Goal: Browse casually: Explore the website without a specific task or goal

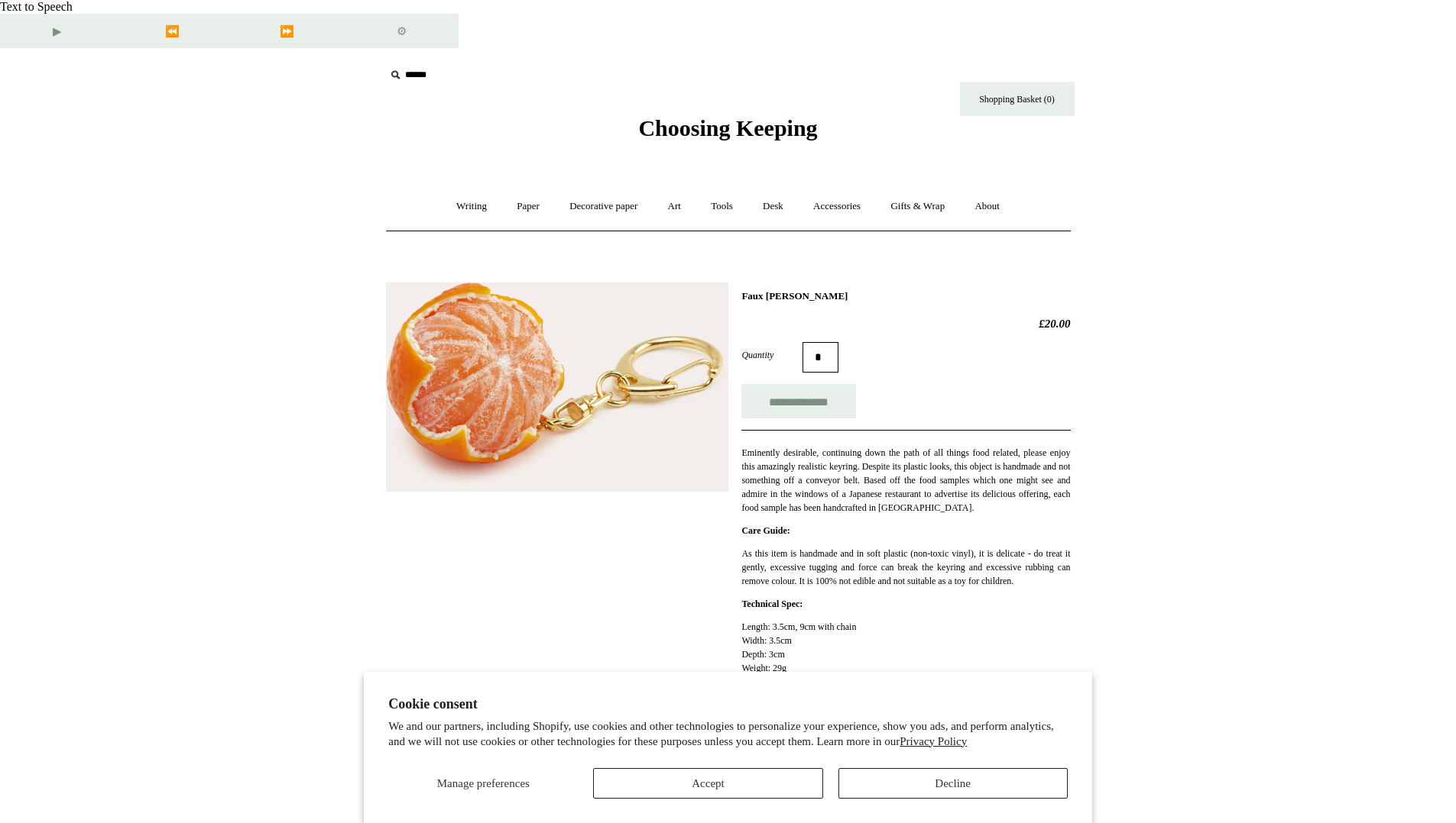
click at [1257, 170] on html "**********" at bounding box center [728, 608] width 1456 height 1216
click at [714, 186] on link "Accessories +" at bounding box center [837, 206] width 75 height 41
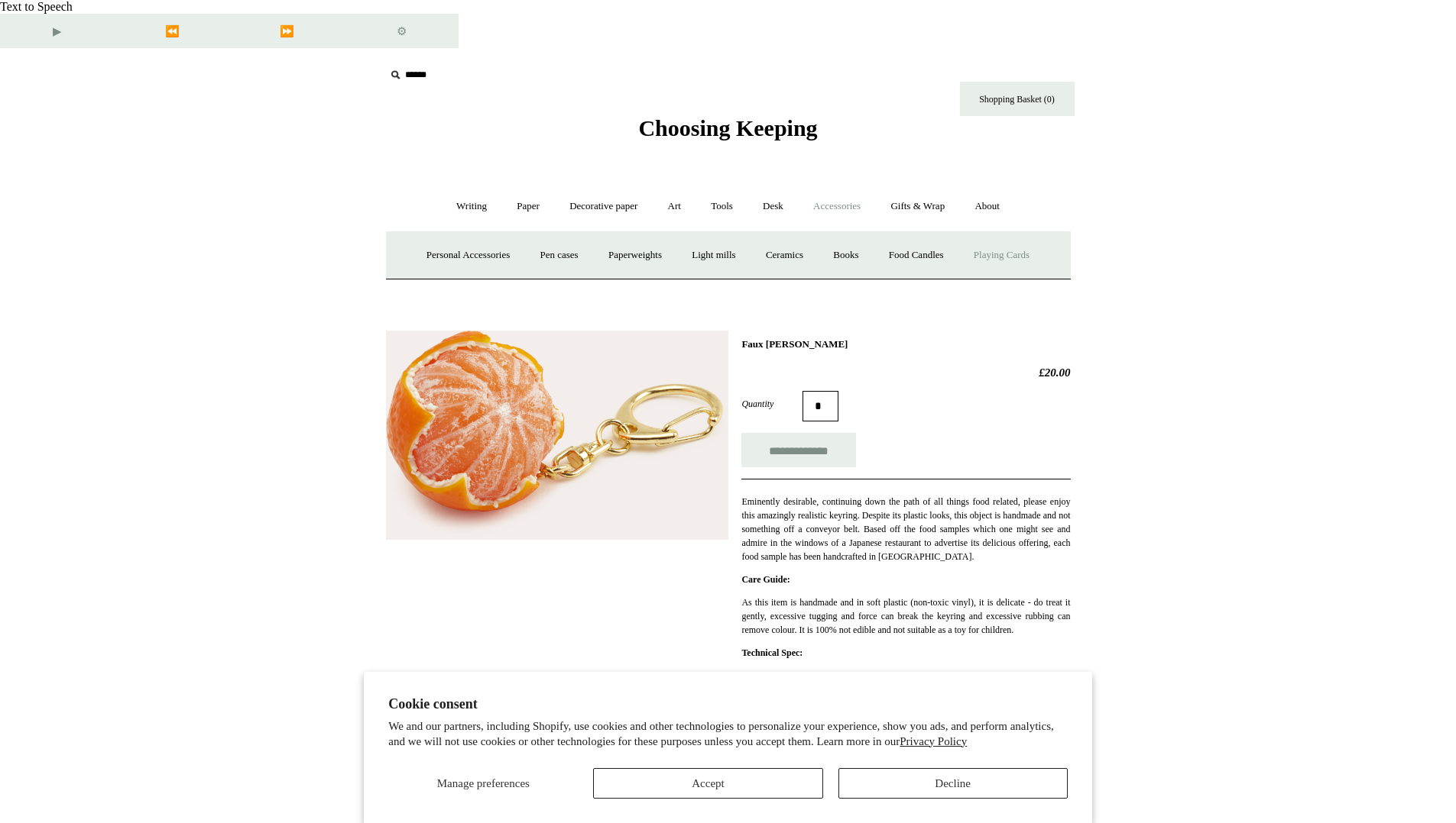
click at [714, 235] on link "Playing Cards" at bounding box center [1001, 255] width 83 height 41
click at [456, 235] on link "Personal Accessories +" at bounding box center [468, 255] width 111 height 41
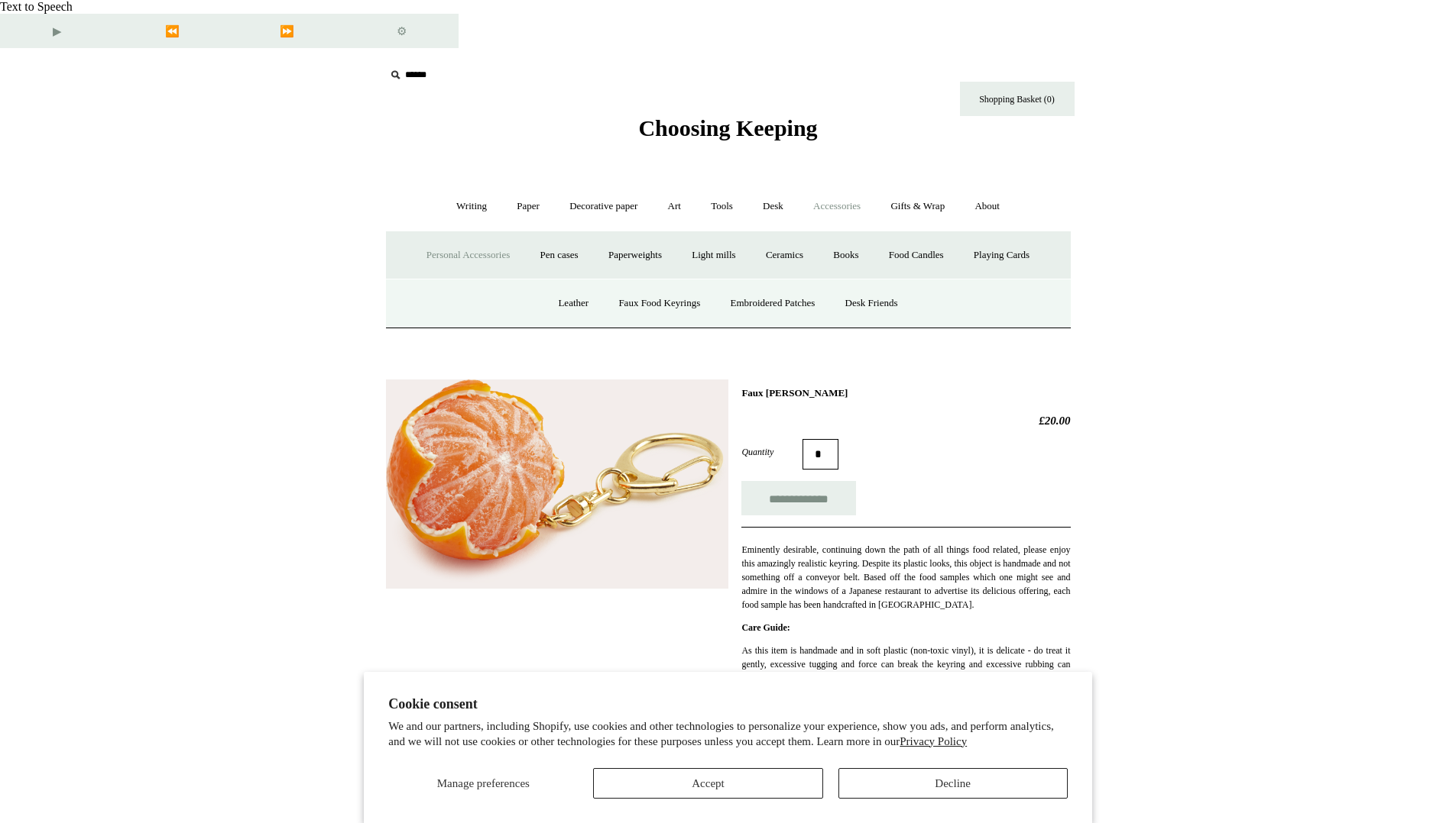
click at [714, 115] on span "Choosing Keeping" at bounding box center [727, 128] width 179 height 26
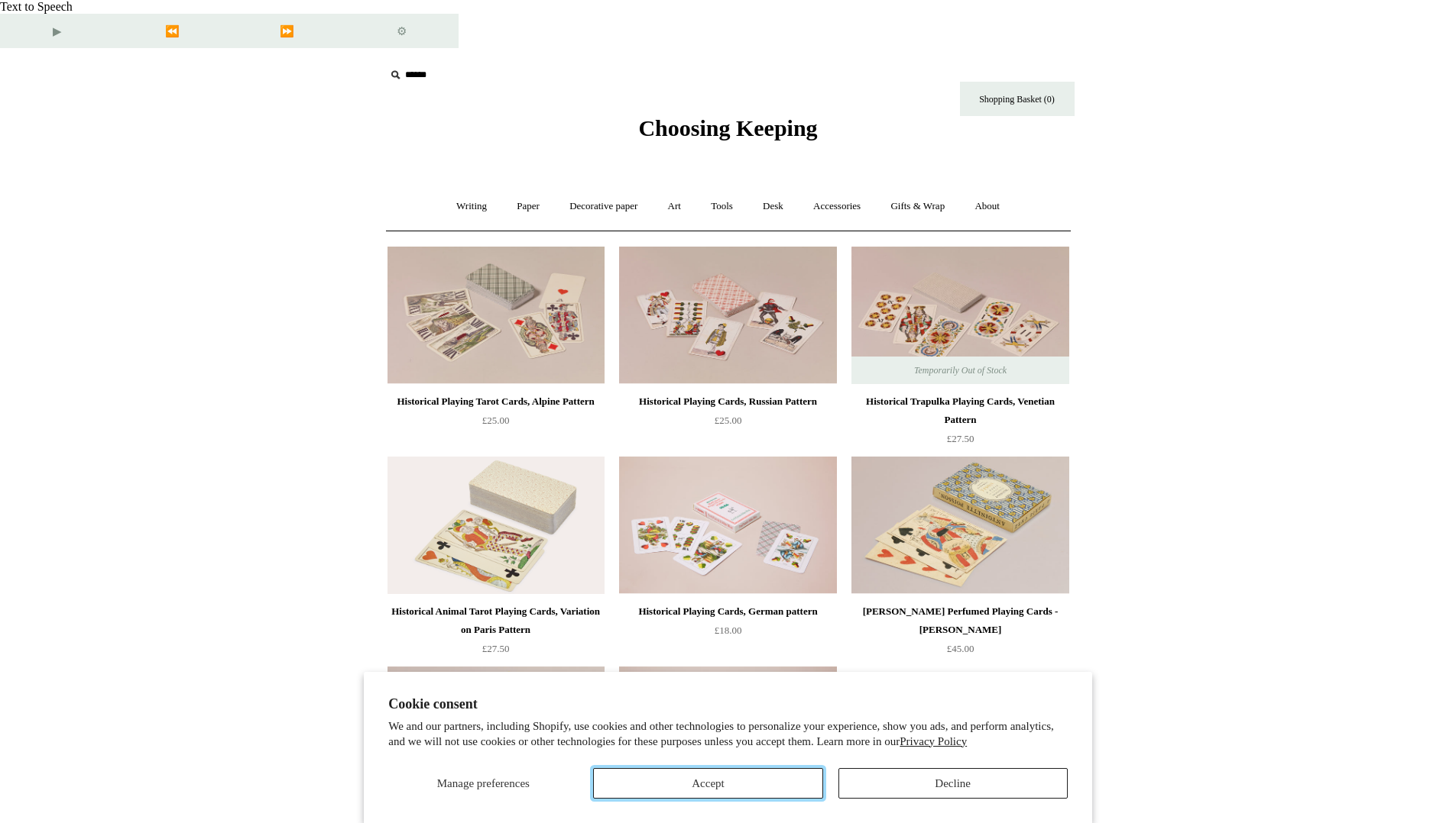
click at [777, 776] on button "Accept" at bounding box center [707, 783] width 230 height 30
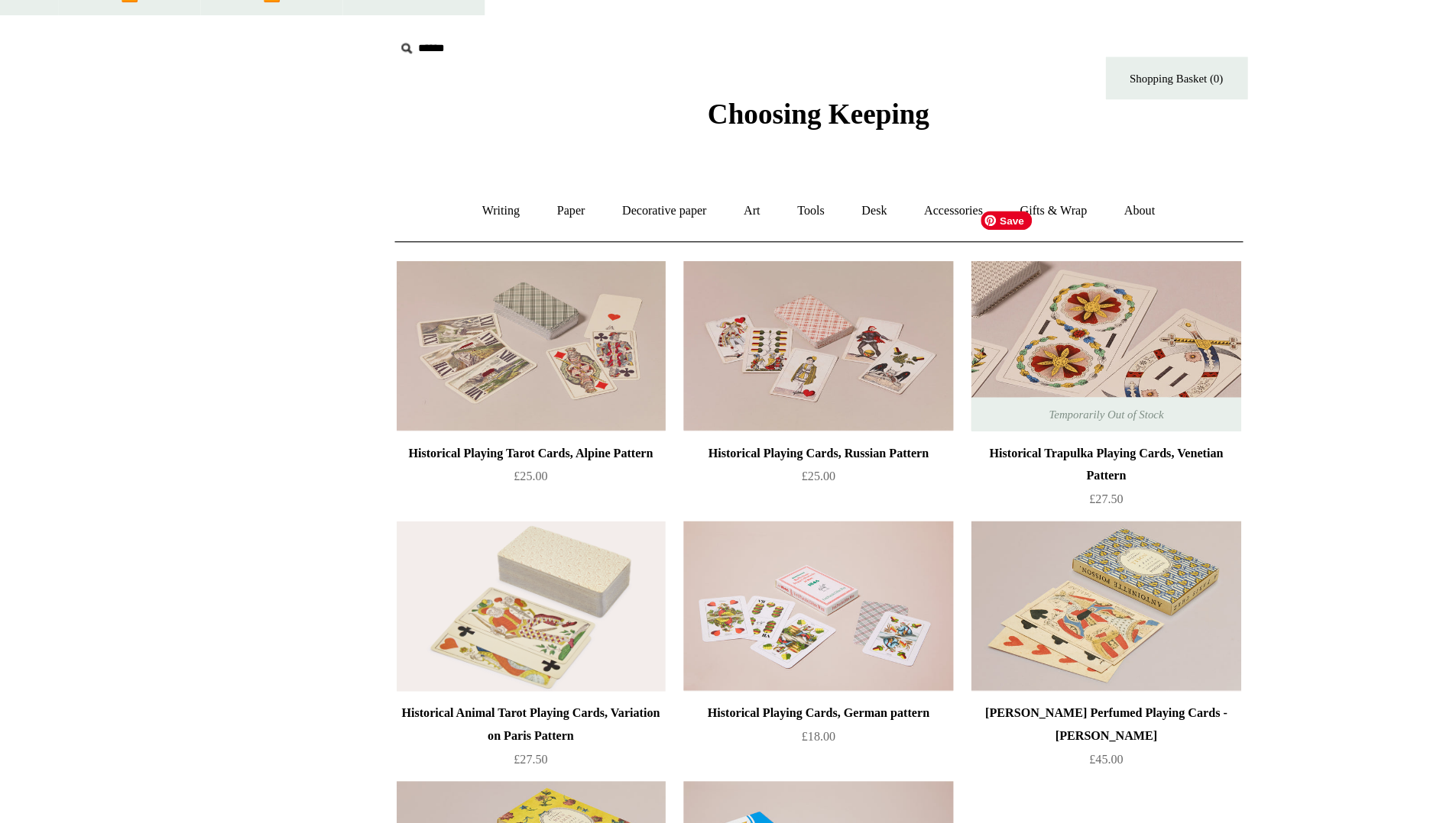
click at [928, 247] on img at bounding box center [961, 316] width 217 height 138
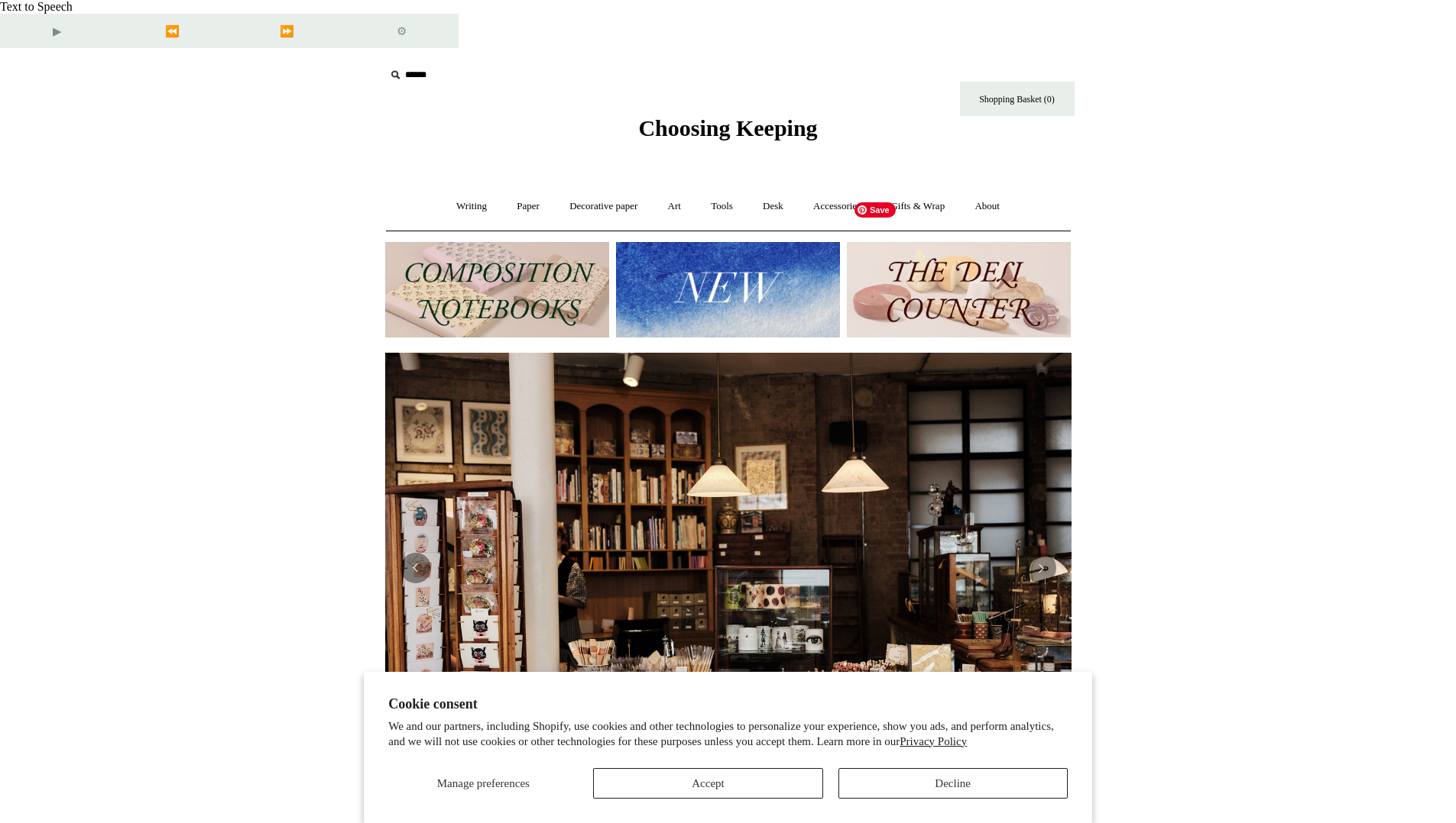
click at [945, 242] on img at bounding box center [959, 289] width 224 height 95
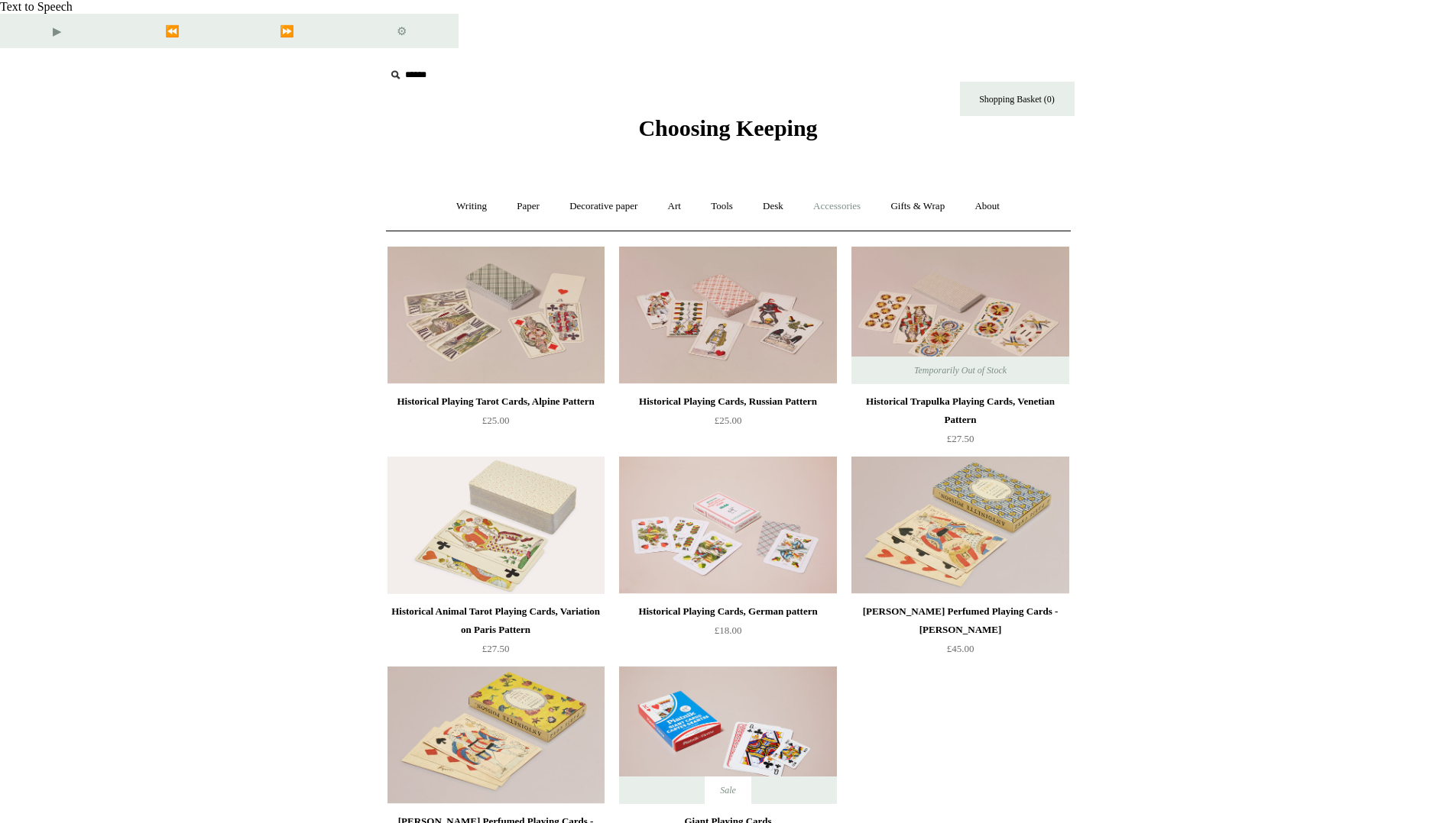
click at [841, 186] on link "Accessories +" at bounding box center [837, 206] width 75 height 41
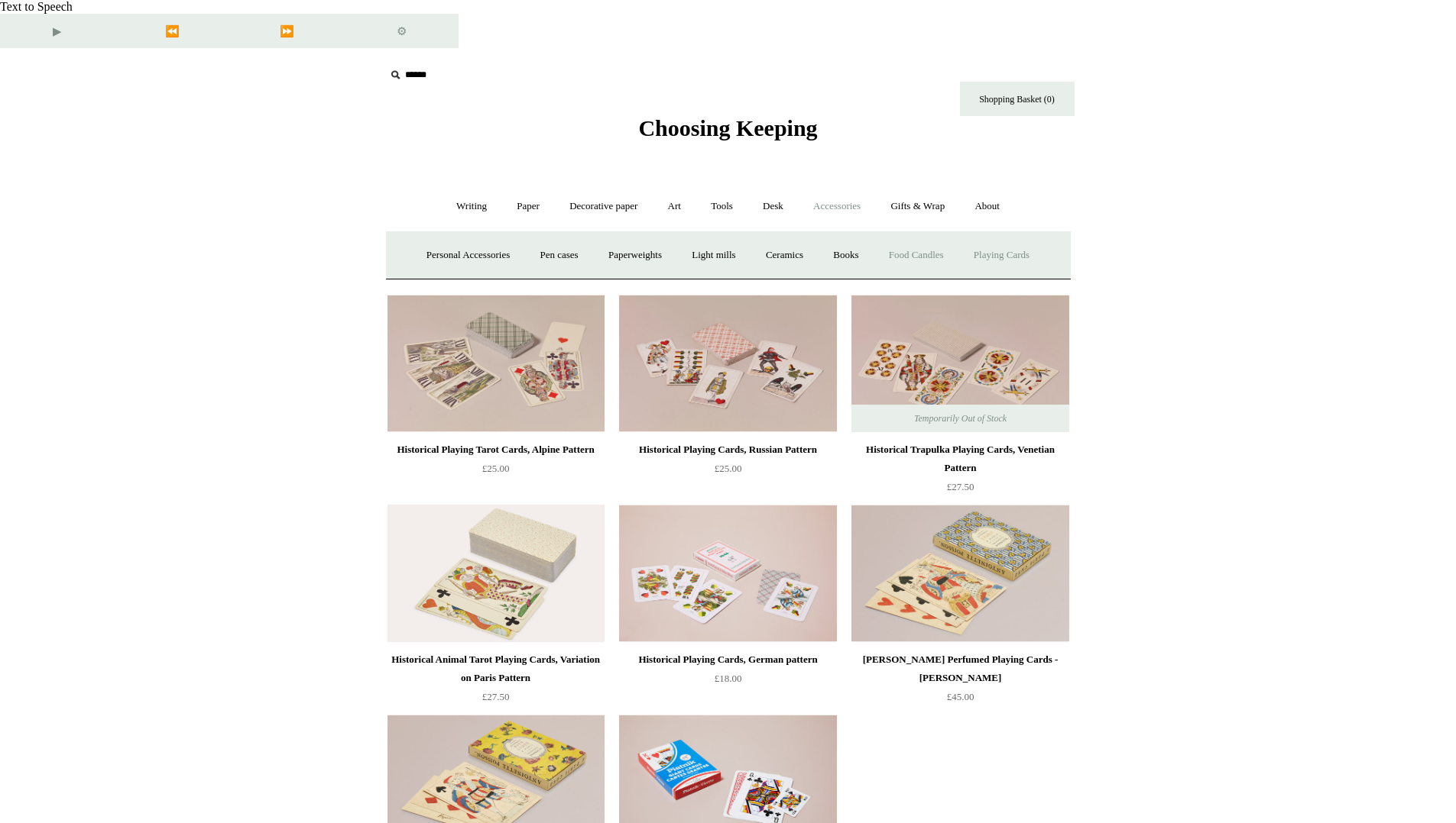
click at [918, 235] on link "Food Candles" at bounding box center [916, 255] width 82 height 41
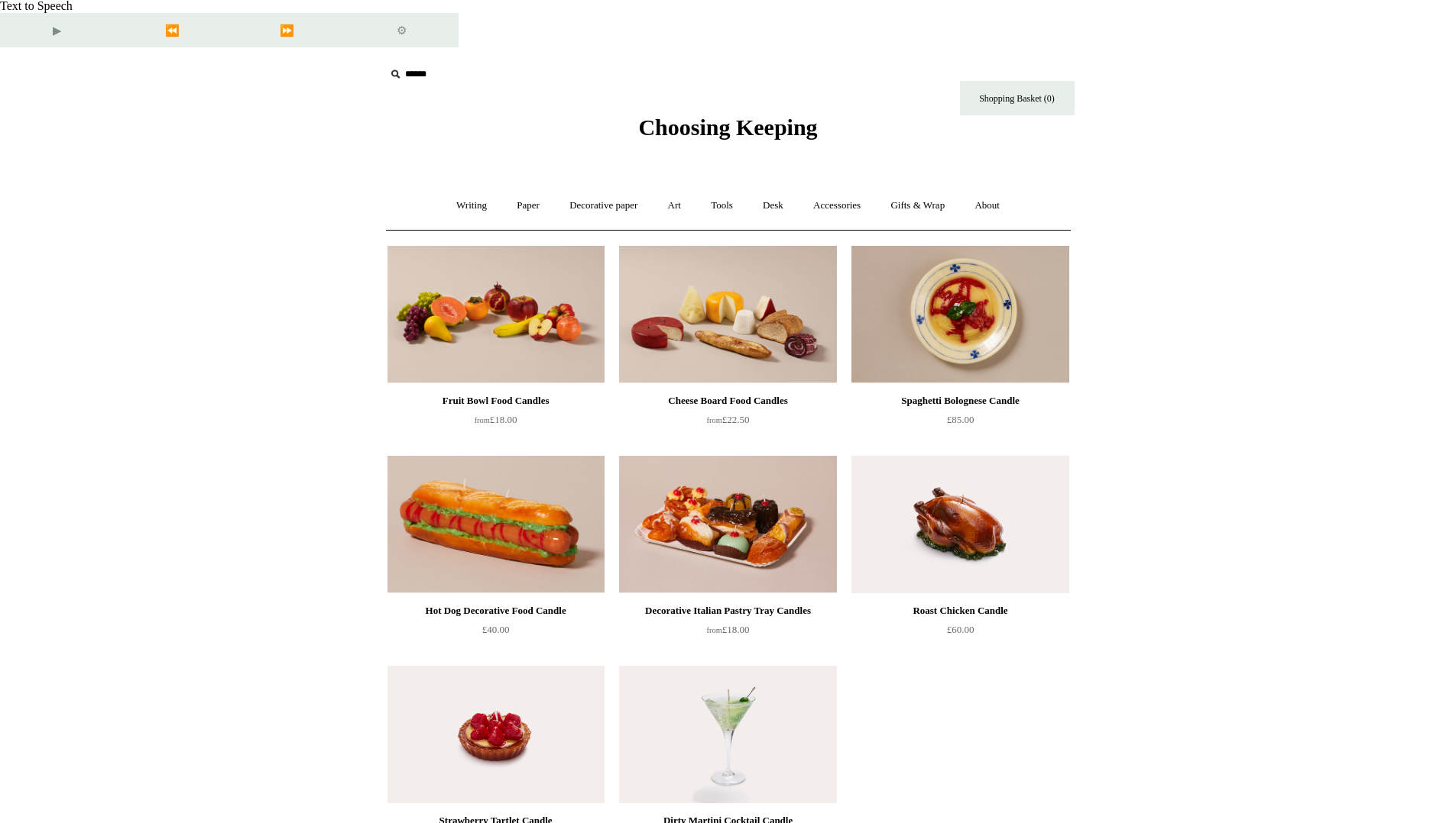
scroll to position [3, 0]
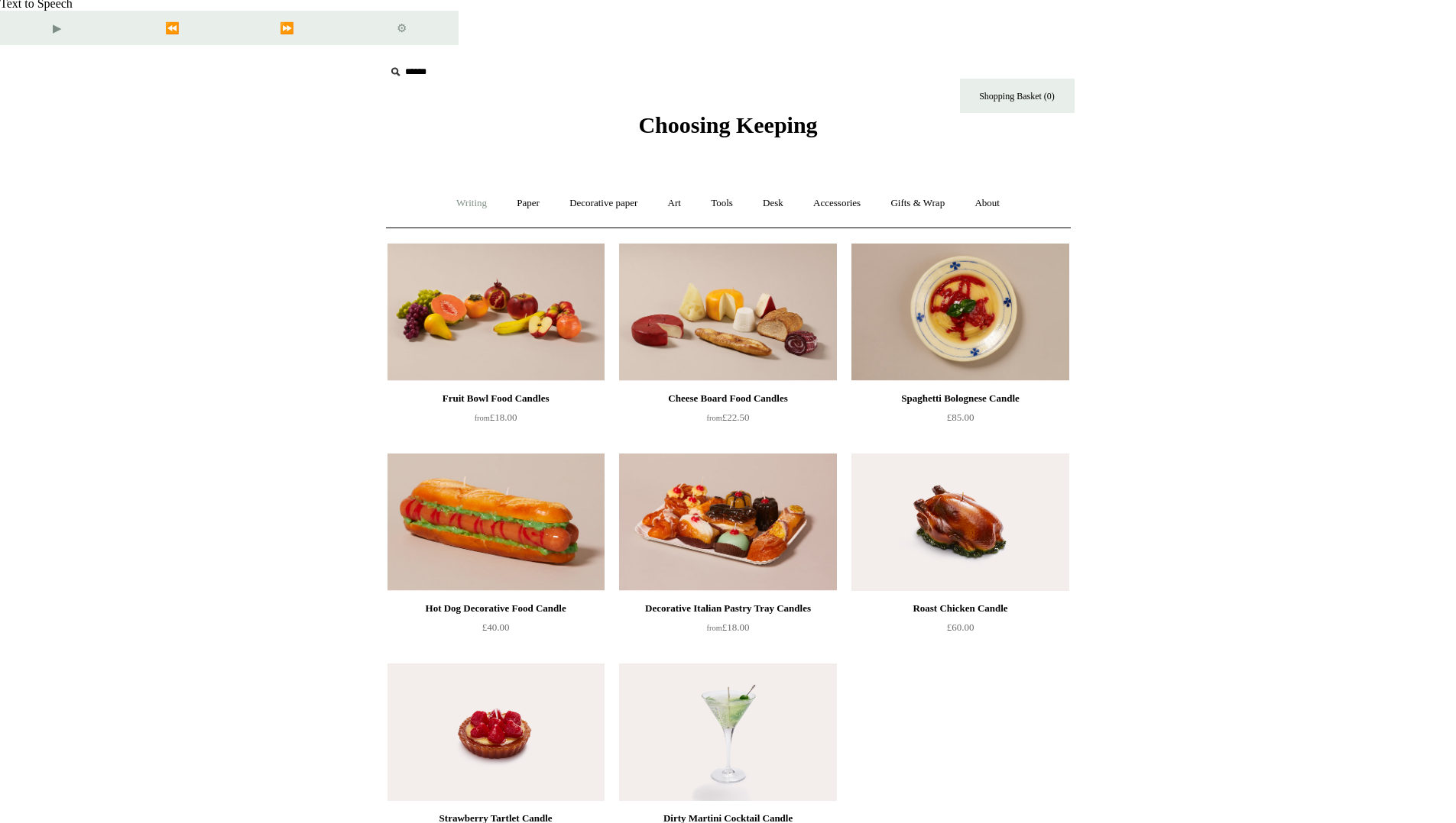
click at [457, 183] on link "Writing +" at bounding box center [471, 203] width 58 height 41
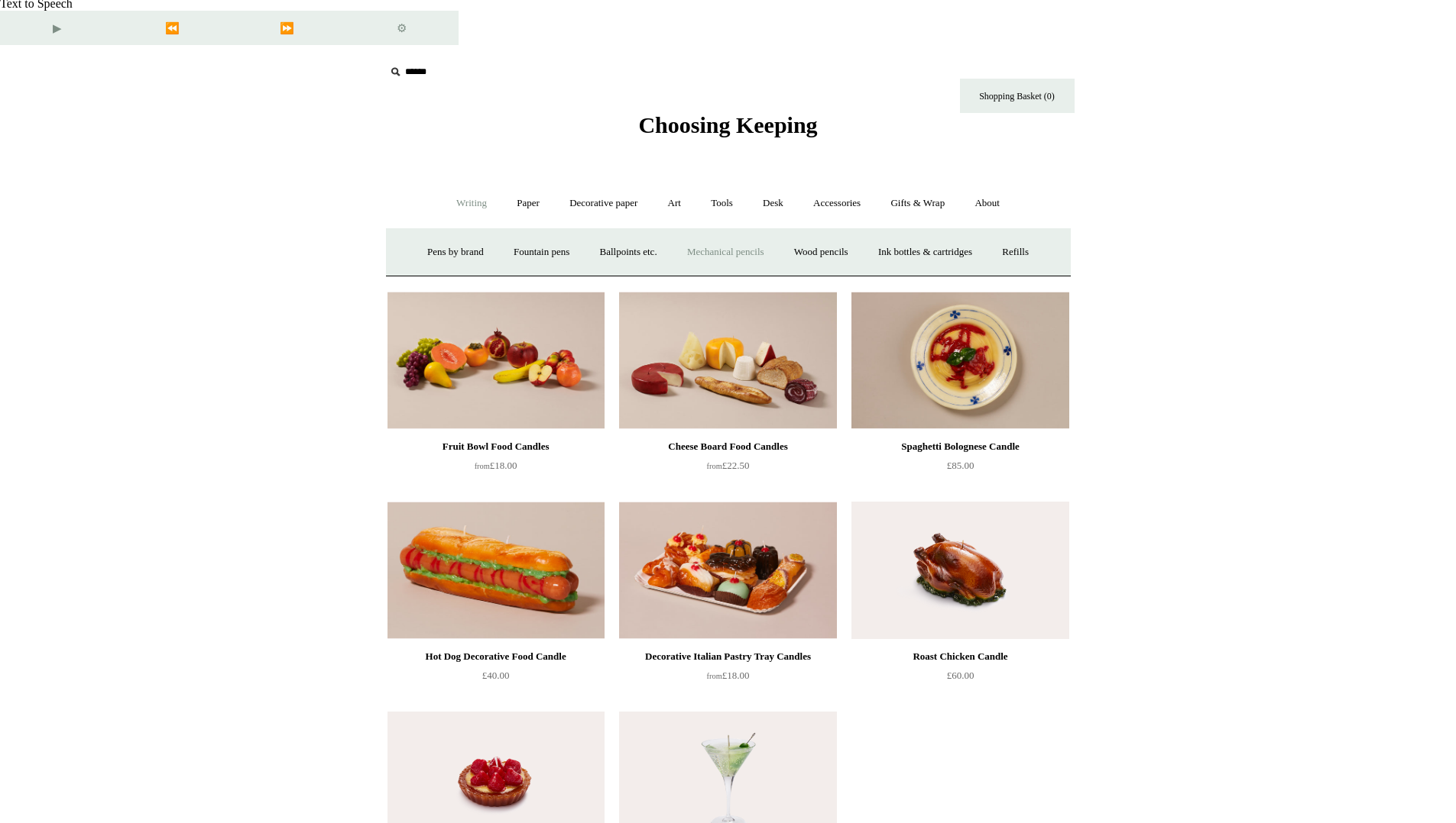
click at [707, 232] on link "Mechanical pencils +" at bounding box center [725, 252] width 105 height 41
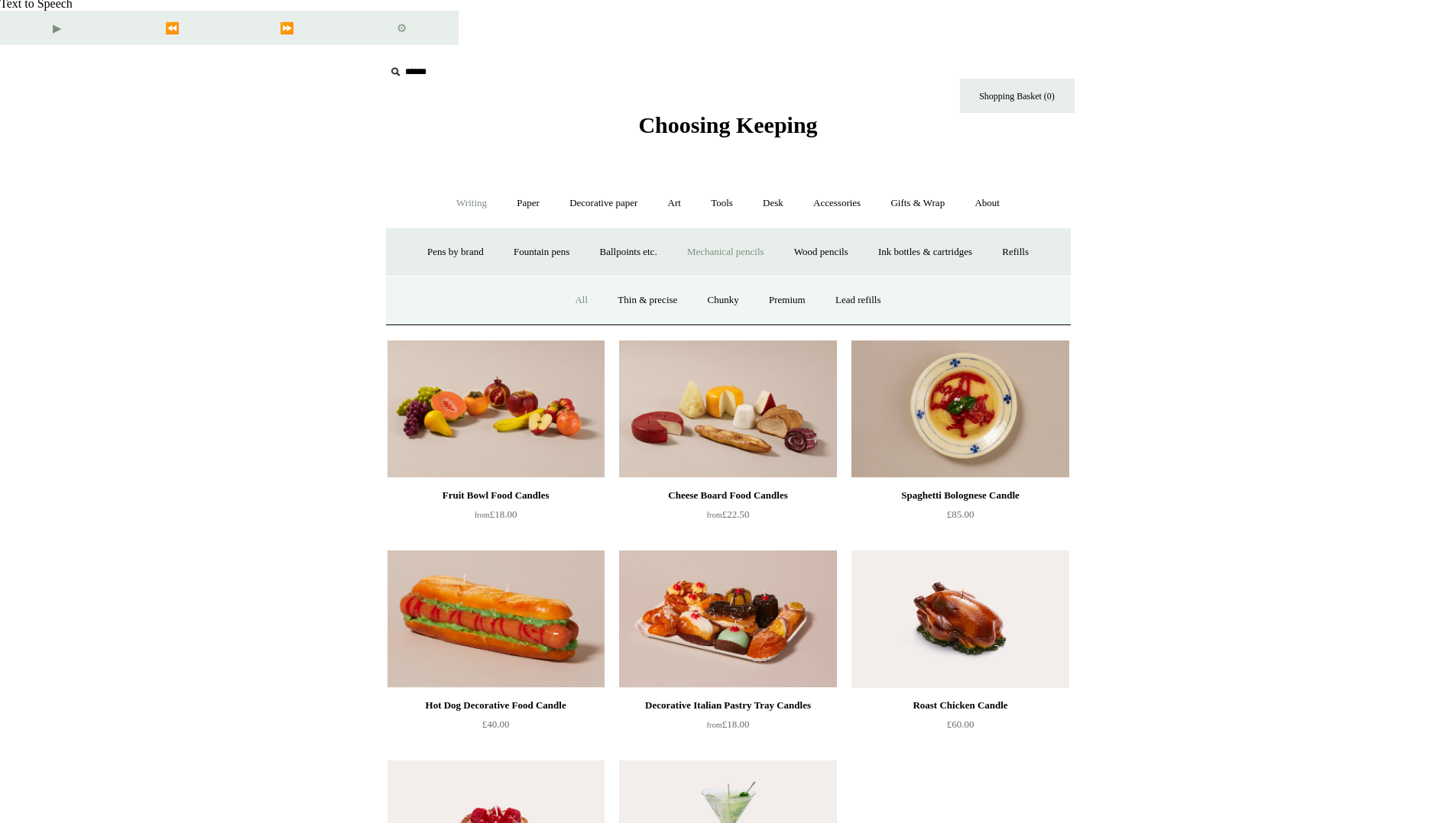
click at [575, 281] on link "All" at bounding box center [581, 300] width 41 height 41
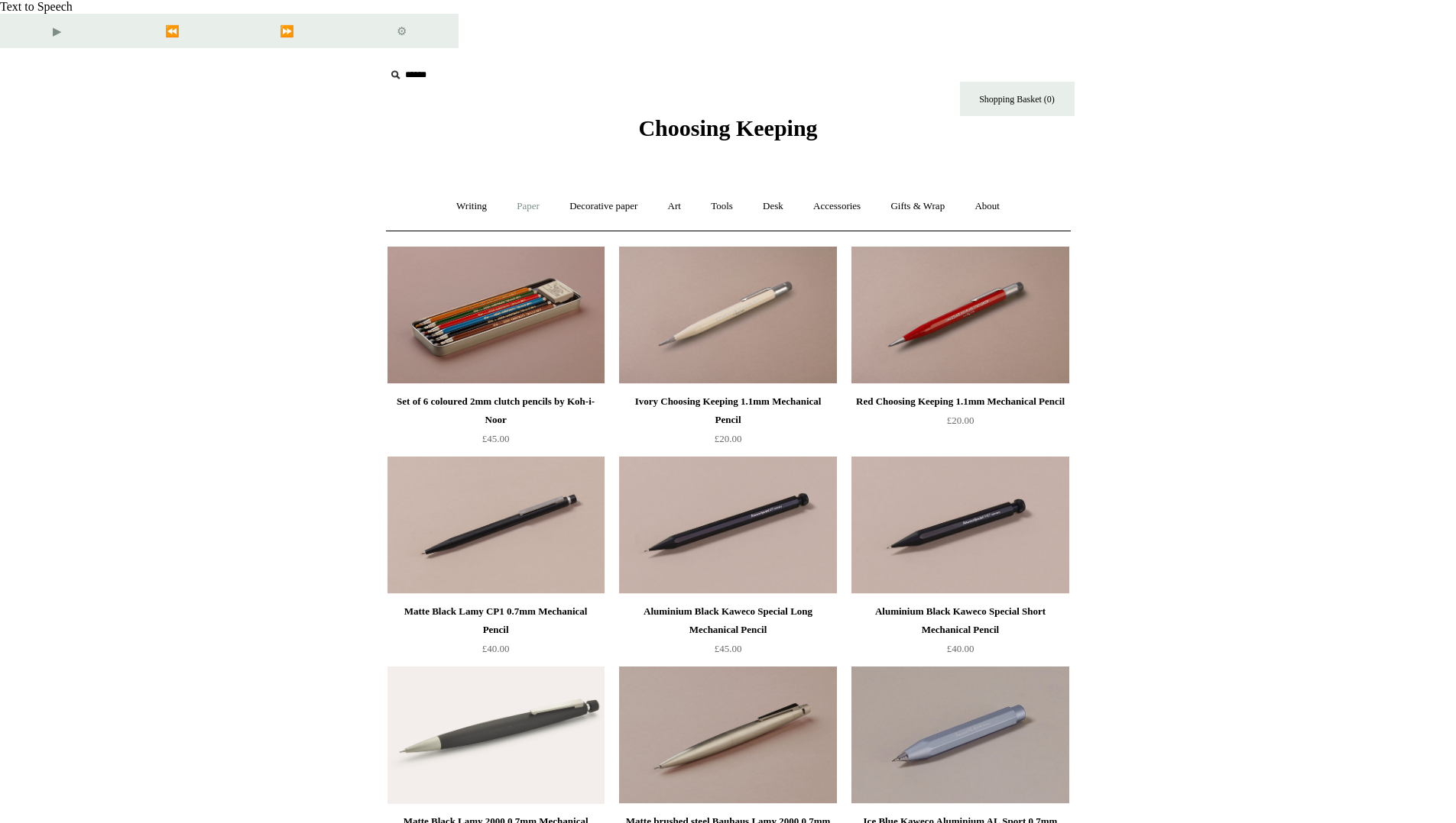
click at [519, 186] on link "Paper +" at bounding box center [528, 206] width 50 height 41
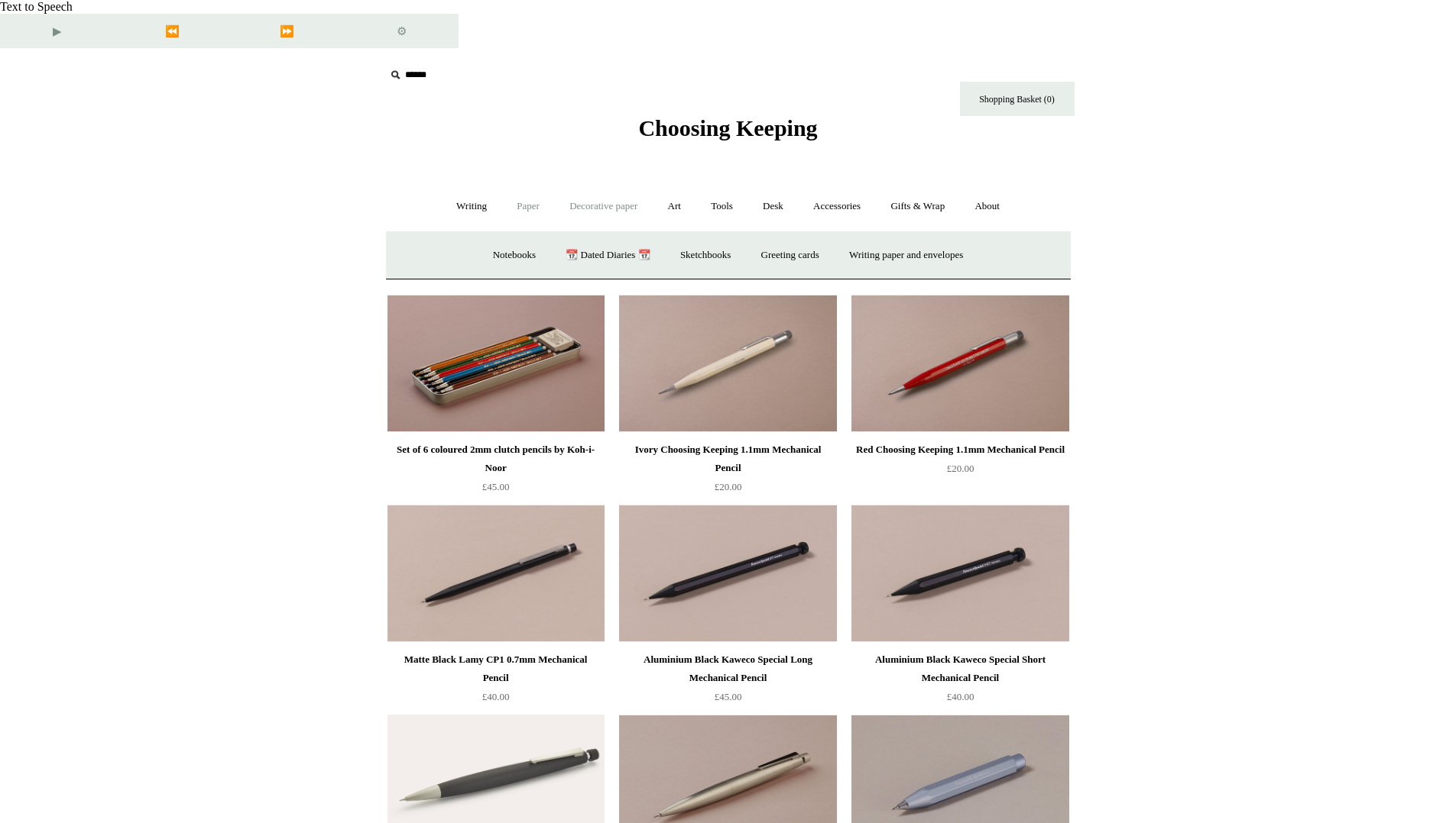
click at [611, 186] on link "Decorative paper +" at bounding box center [603, 206] width 95 height 41
click at [525, 186] on link "Paper +" at bounding box center [528, 206] width 50 height 41
click at [494, 235] on link "Notebooks +" at bounding box center [514, 255] width 70 height 41
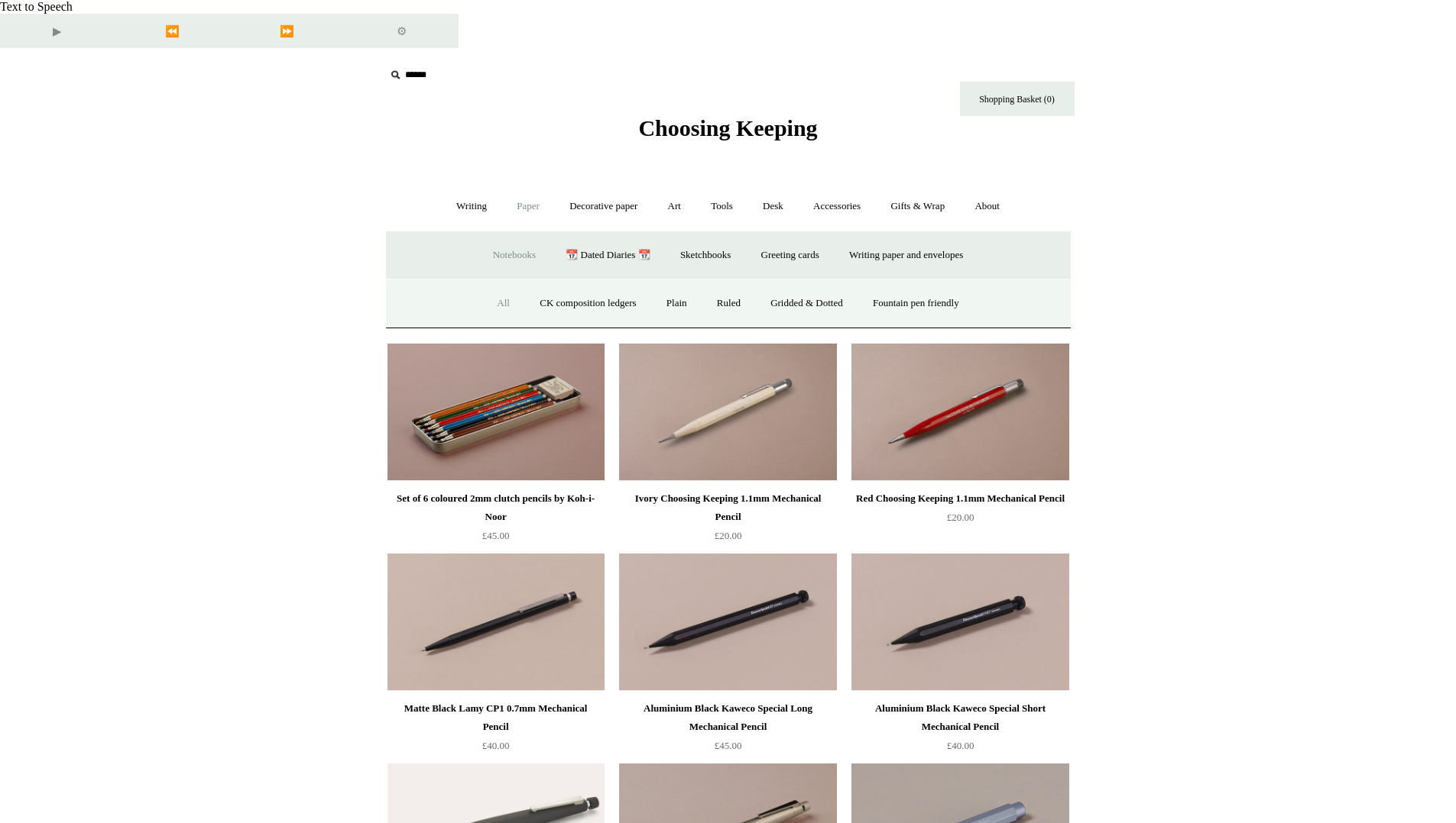
click at [493, 283] on link "All" at bounding box center [503, 303] width 41 height 41
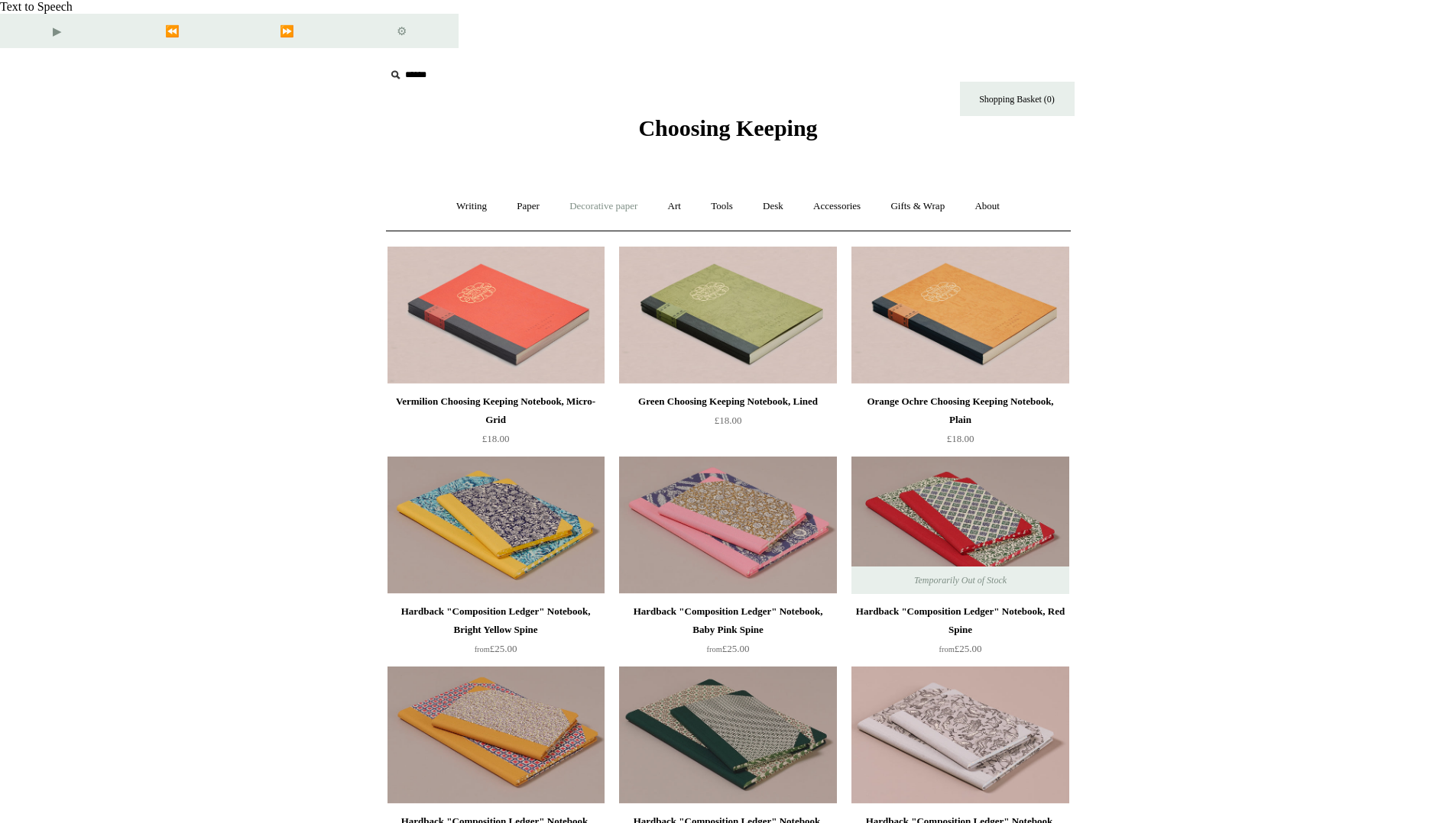
click at [592, 186] on link "Decorative paper +" at bounding box center [603, 206] width 95 height 41
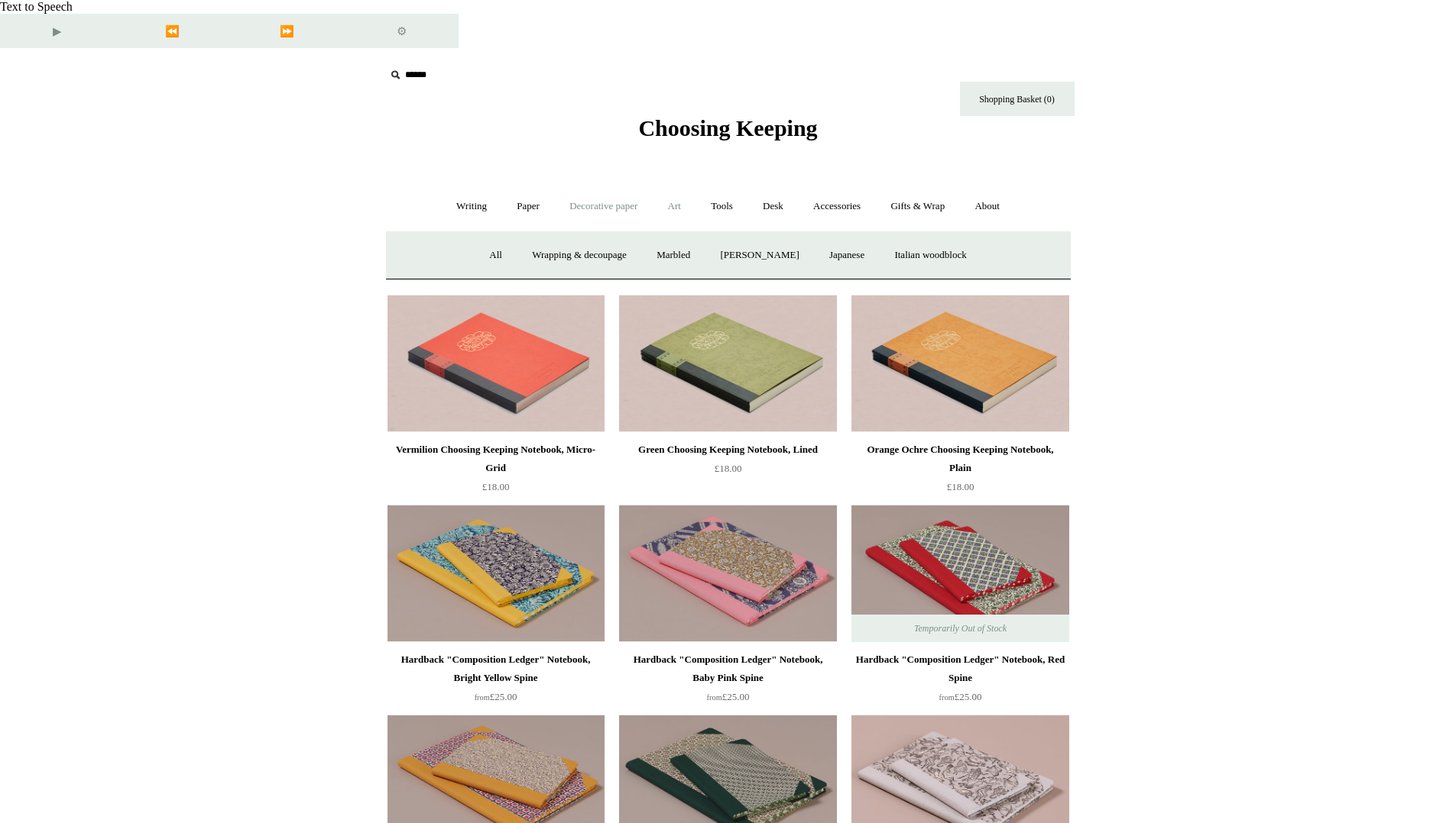
click at [670, 186] on link "Art +" at bounding box center [674, 206] width 41 height 41
click at [721, 186] on link "Tools +" at bounding box center [721, 206] width 50 height 41
click at [770, 186] on link "Desk +" at bounding box center [772, 206] width 48 height 41
click at [846, 186] on link "Accessories +" at bounding box center [837, 206] width 75 height 41
click at [845, 186] on link "Accessories -" at bounding box center [837, 206] width 75 height 41
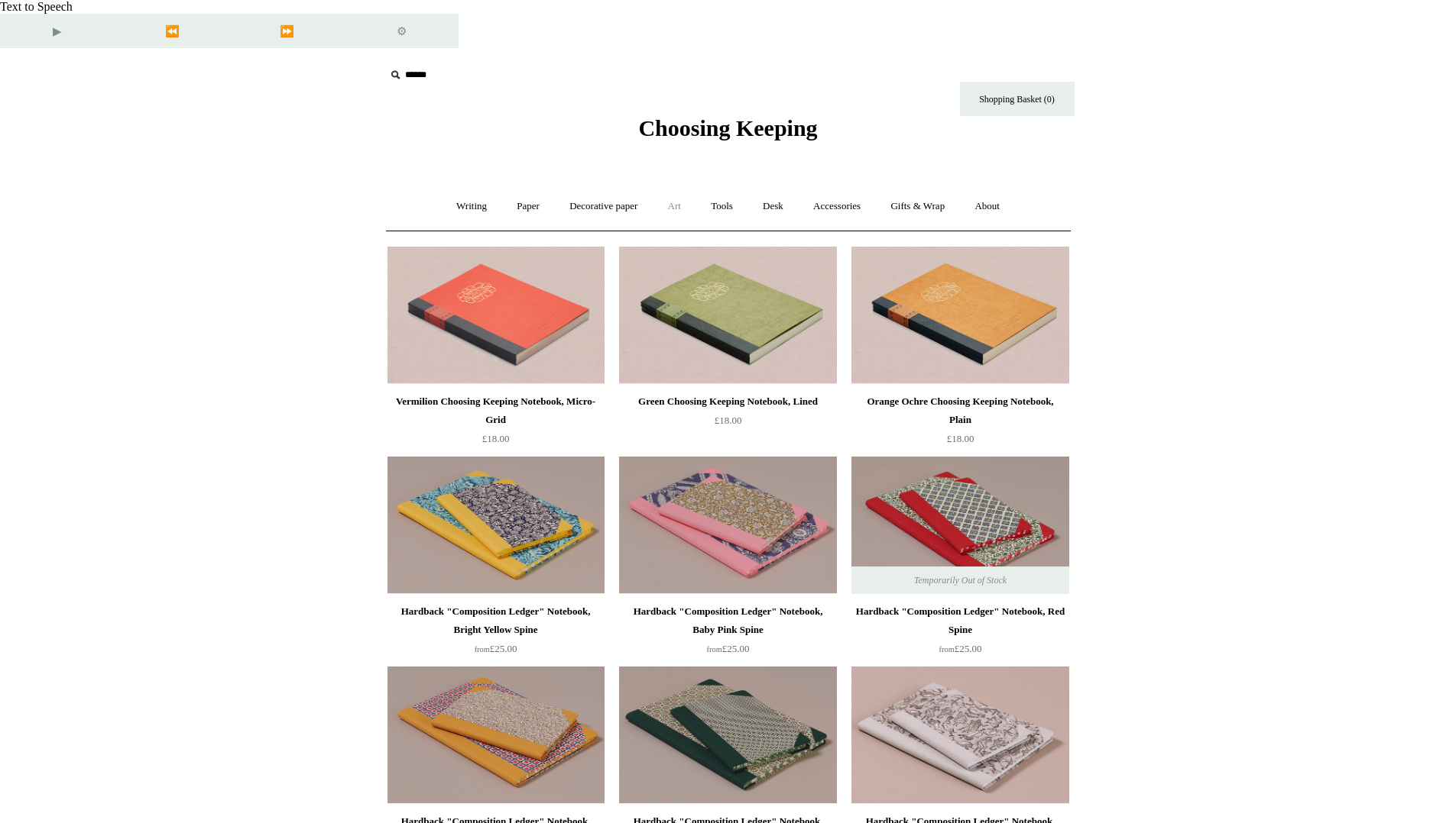
click at [667, 186] on link "Art +" at bounding box center [674, 206] width 41 height 41
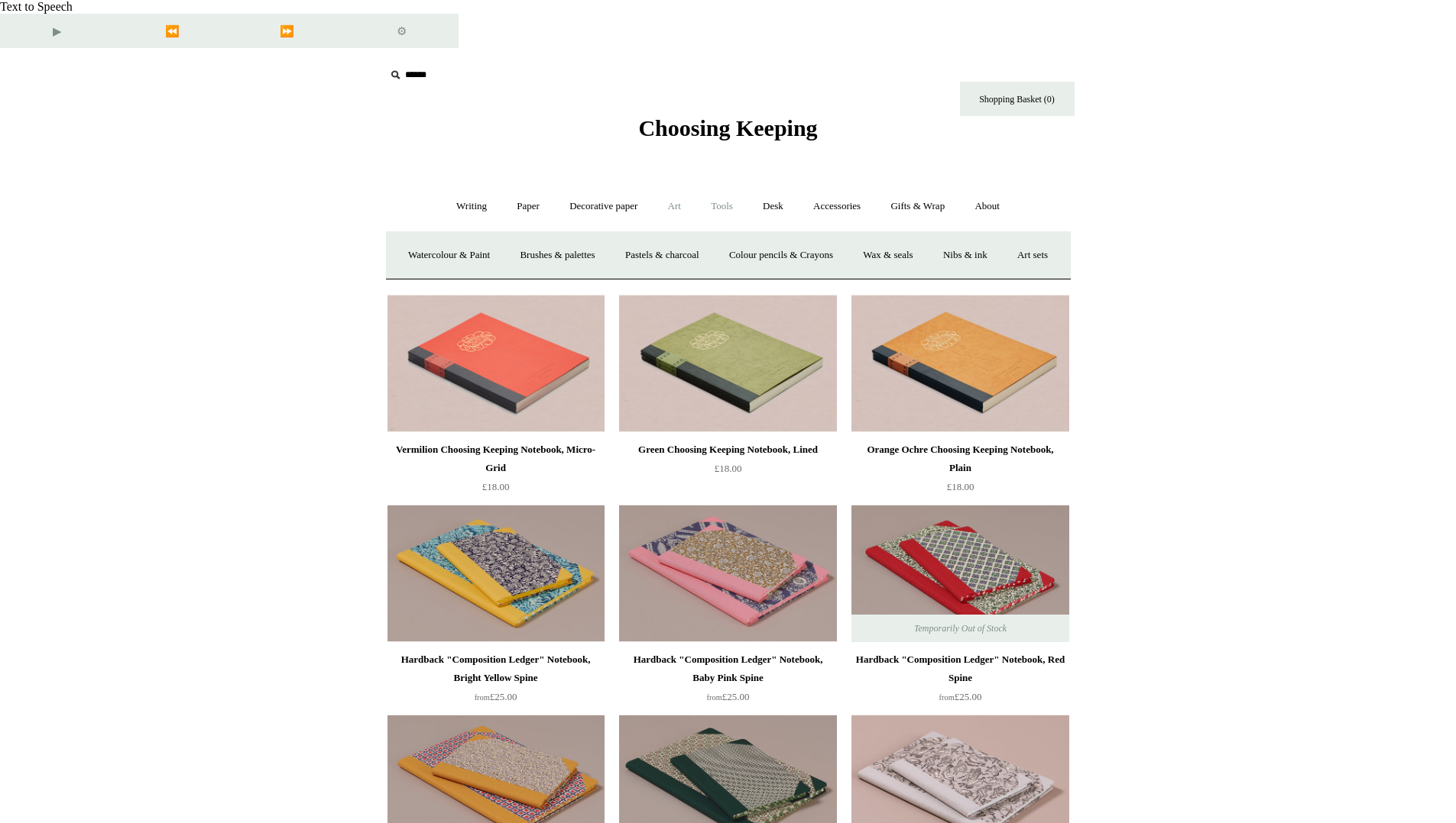
click at [716, 186] on link "Tools +" at bounding box center [721, 206] width 50 height 41
click at [442, 235] on link "Sharpeners" at bounding box center [461, 255] width 72 height 41
click at [521, 235] on link "Erasers" at bounding box center [529, 255] width 57 height 41
click at [574, 235] on link "Clips +" at bounding box center [583, 255] width 48 height 41
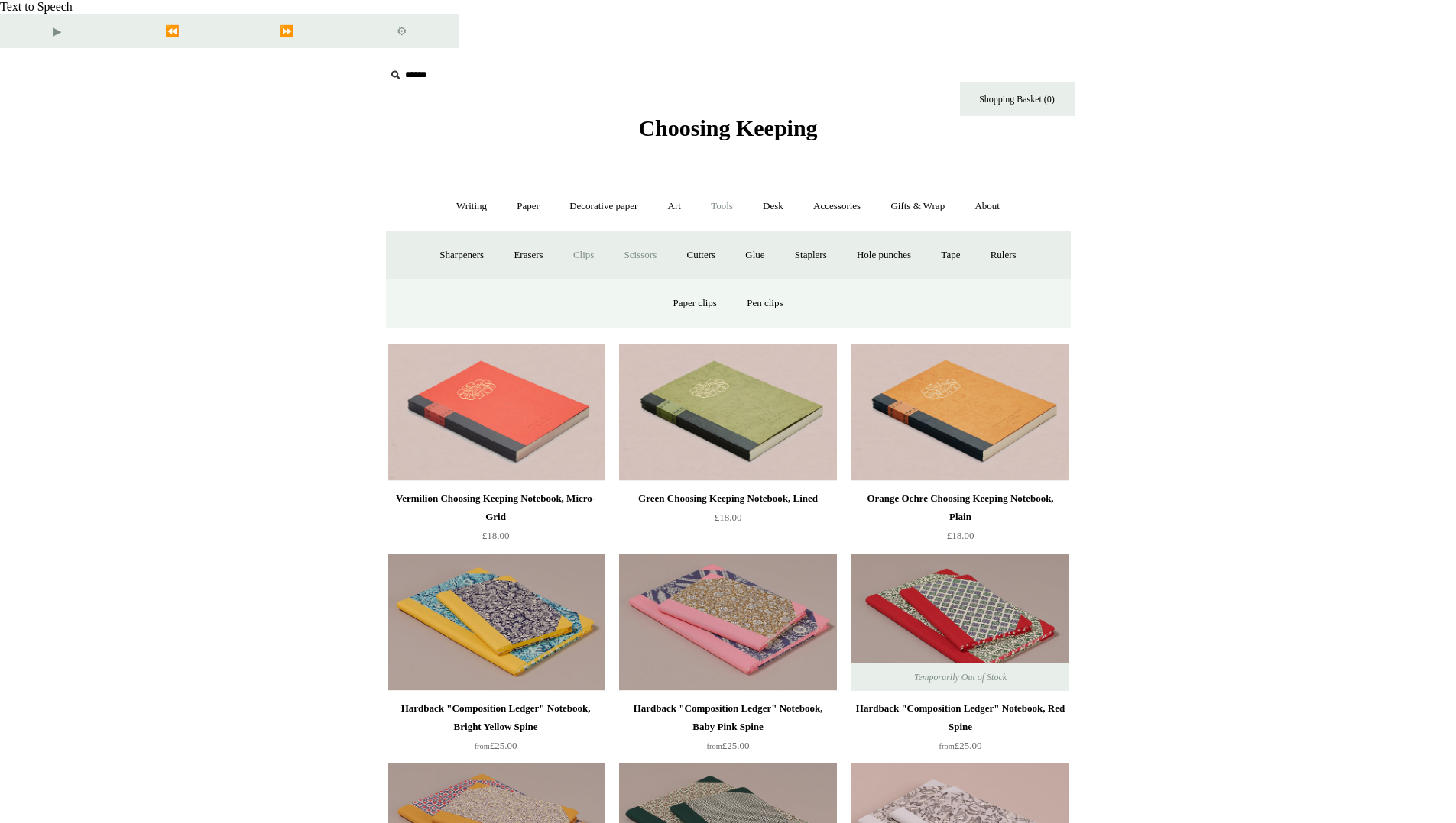
click at [636, 235] on link "Scissors" at bounding box center [641, 255] width 61 height 41
drag, startPoint x: 698, startPoint y: 206, endPoint x: 751, endPoint y: 210, distance: 53.2
click at [699, 235] on link "Cutters" at bounding box center [701, 255] width 57 height 41
click at [756, 235] on link "Glue" at bounding box center [754, 255] width 46 height 41
click at [812, 235] on link "Staplers +" at bounding box center [810, 255] width 60 height 41
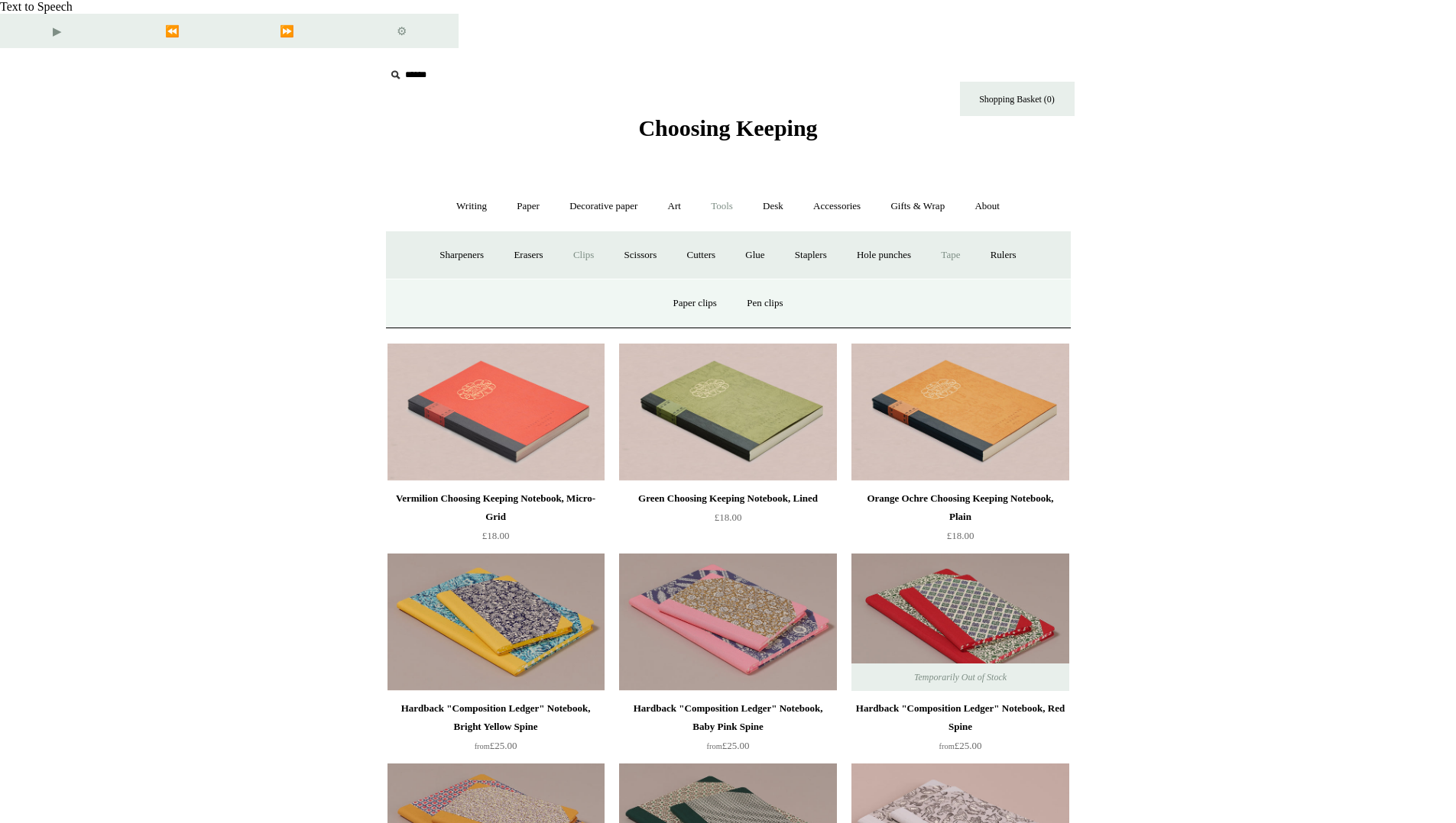
click at [893, 235] on link "Hole punches" at bounding box center [884, 255] width 81 height 41
click at [962, 235] on link "Tape +" at bounding box center [950, 255] width 46 height 41
drag, startPoint x: 1024, startPoint y: 207, endPoint x: 810, endPoint y: 158, distance: 219.5
click at [1024, 235] on link "Rulers" at bounding box center [1003, 255] width 54 height 41
click at [775, 186] on link "Desk +" at bounding box center [772, 206] width 48 height 41
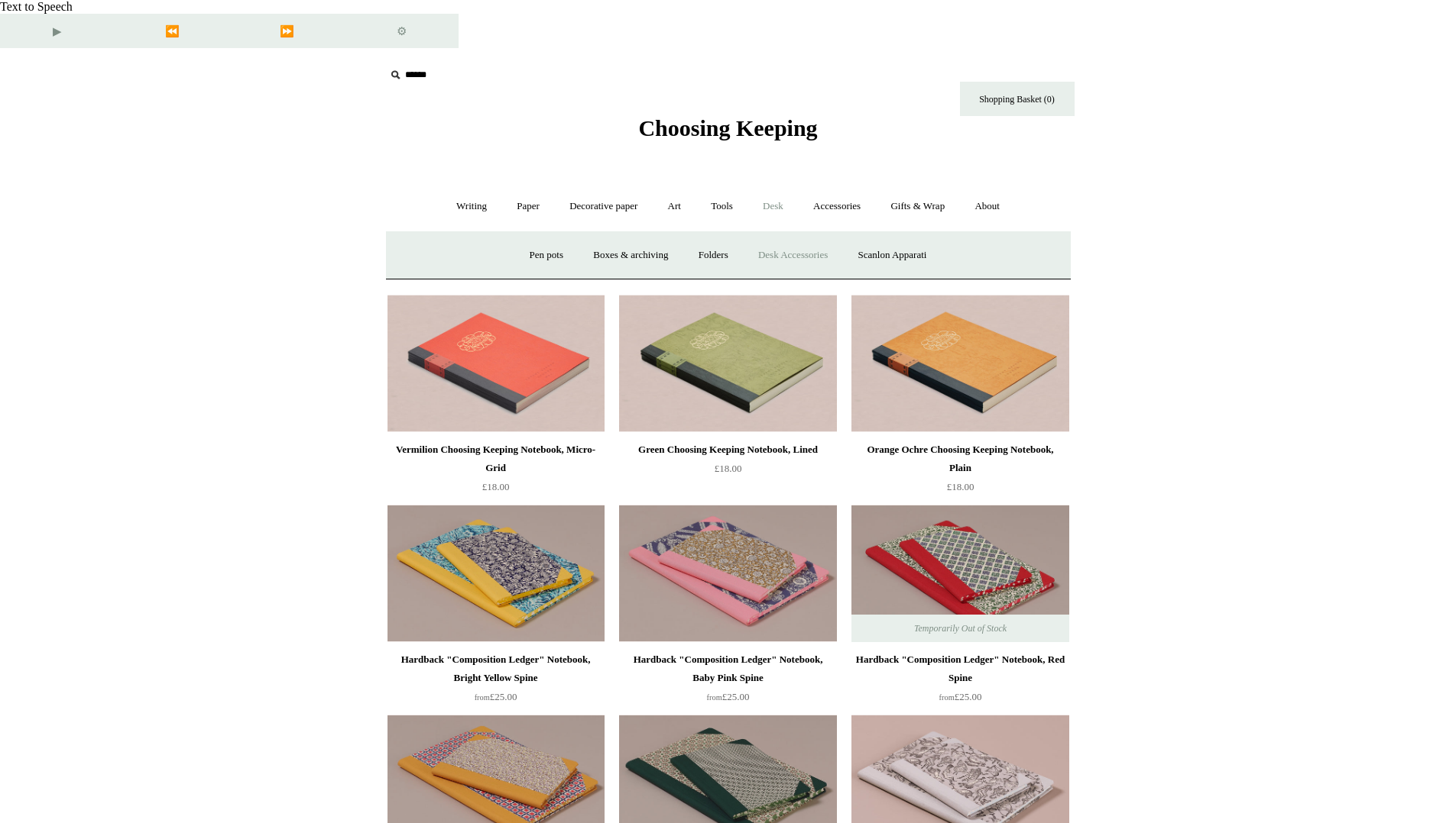
drag, startPoint x: 792, startPoint y: 207, endPoint x: 823, endPoint y: 213, distance: 31.6
click at [792, 235] on link "Desk Accessories" at bounding box center [792, 255] width 97 height 41
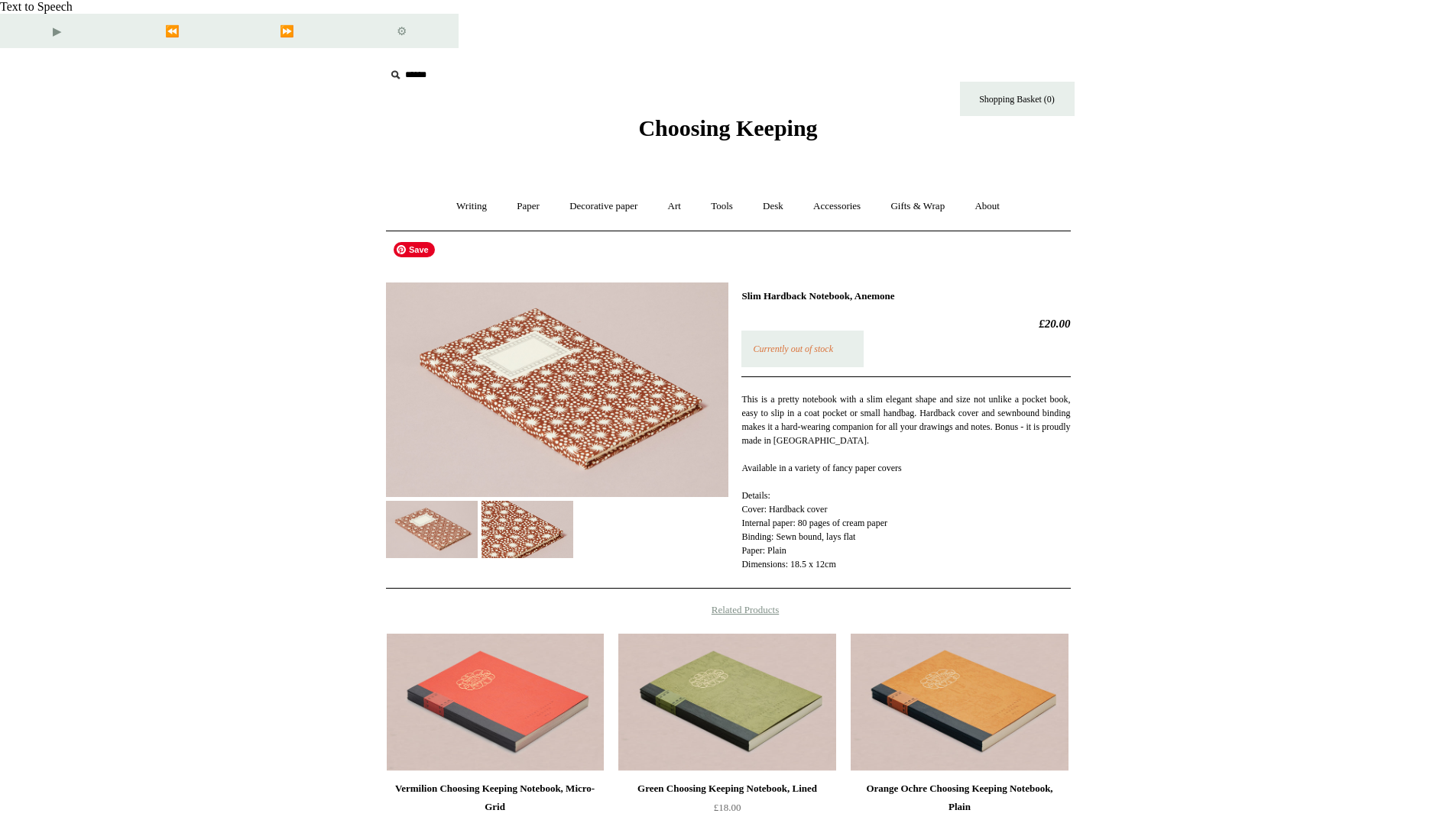
click at [541, 503] on img at bounding box center [527, 529] width 92 height 58
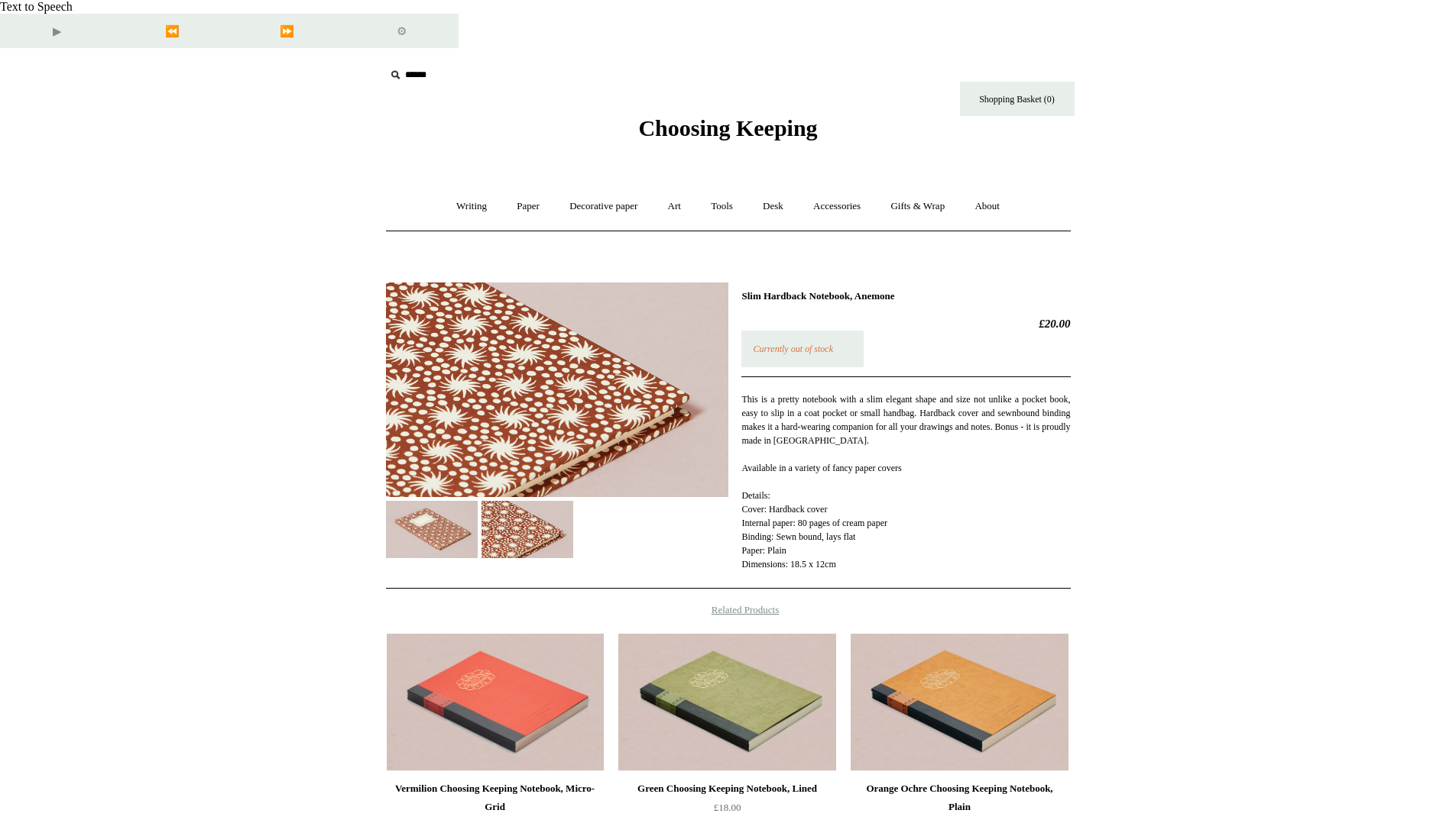
drag, startPoint x: 932, startPoint y: 245, endPoint x: 743, endPoint y: 248, distance: 189.0
click at [743, 290] on h1 "Slim Hardback Notebook, Anemone" at bounding box center [906, 296] width 329 height 12
copy h1 "Slim Hardback Notebook, Anemone"
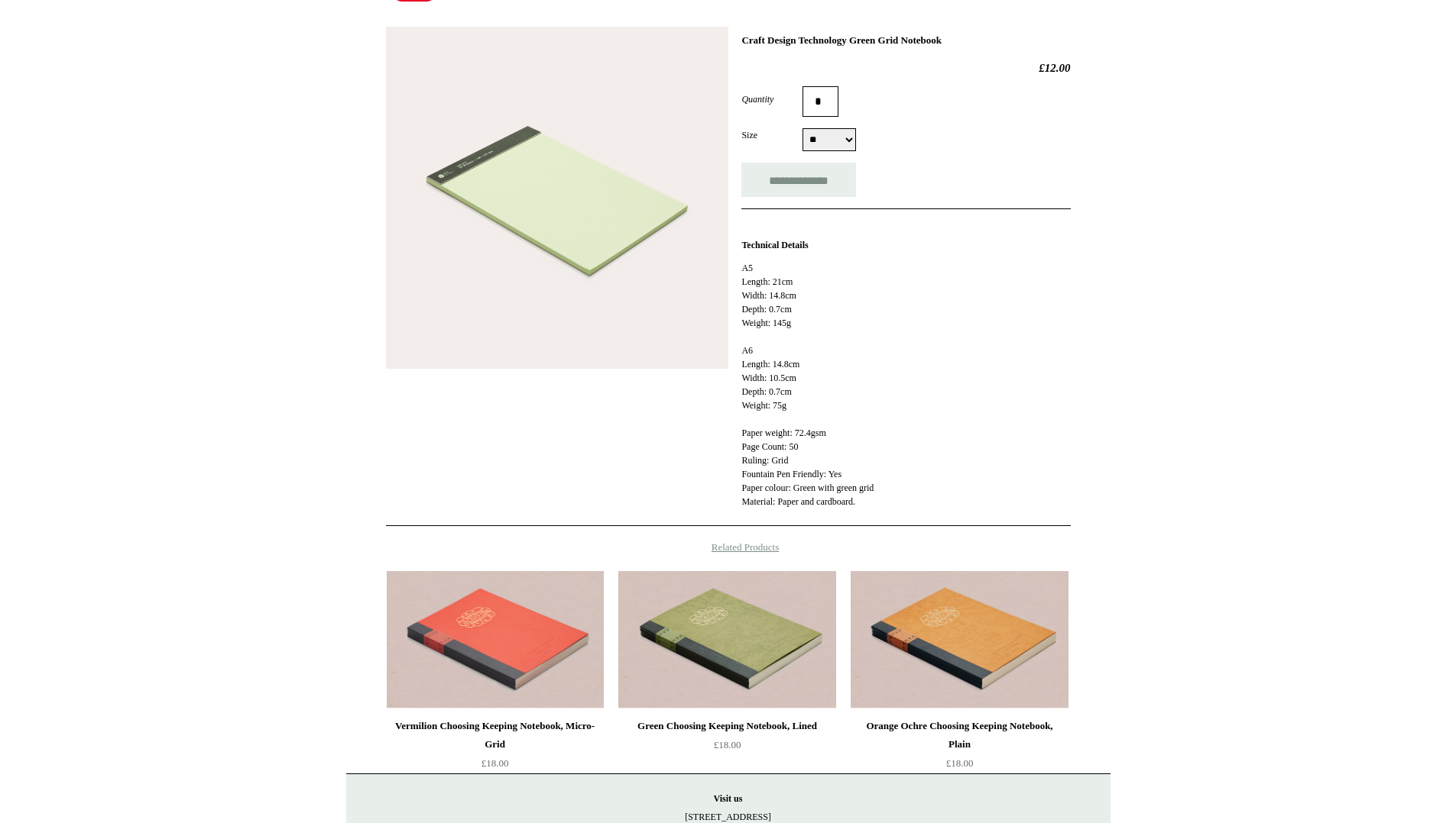
scroll to position [260, 0]
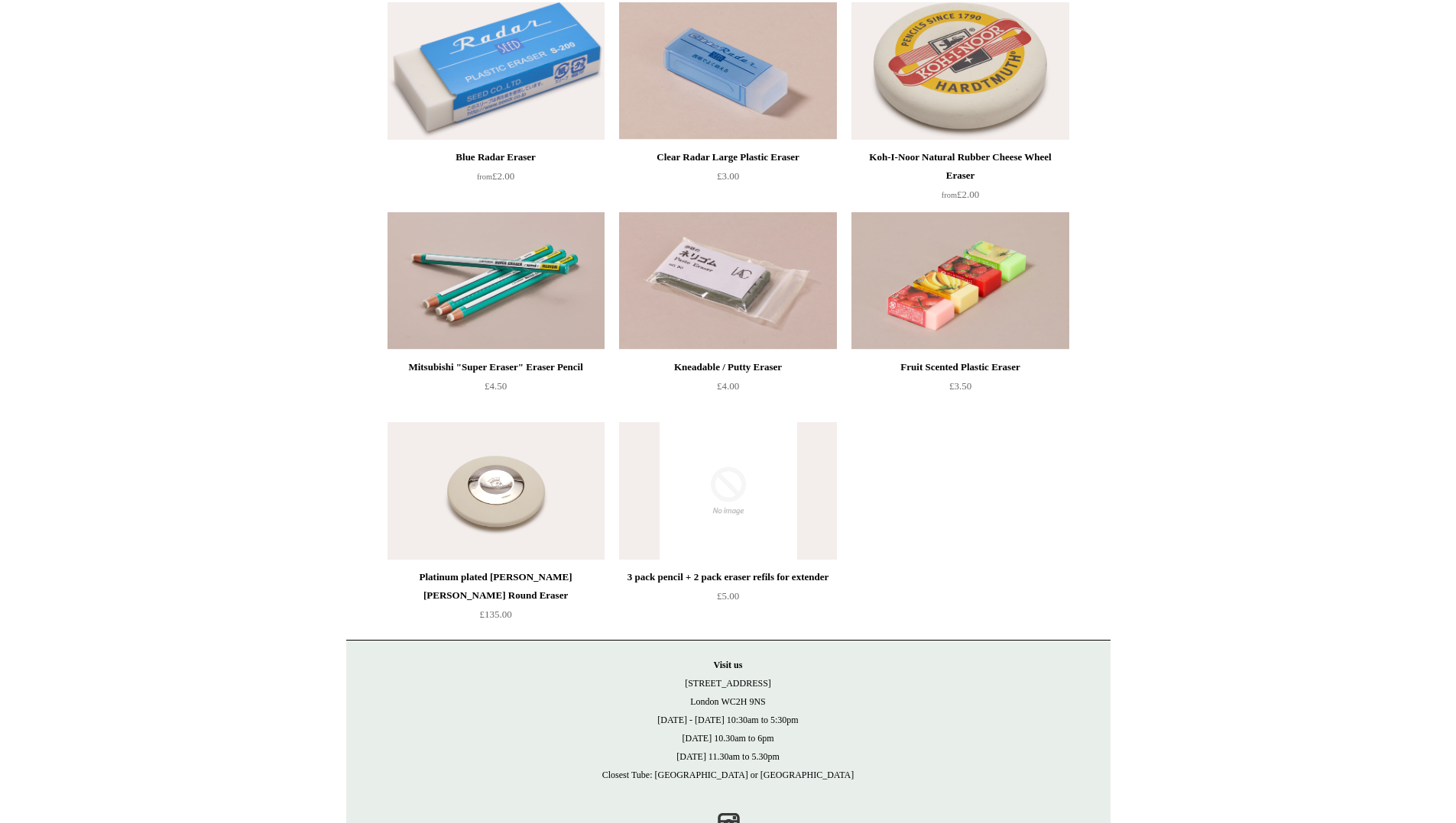
scroll to position [249, 0]
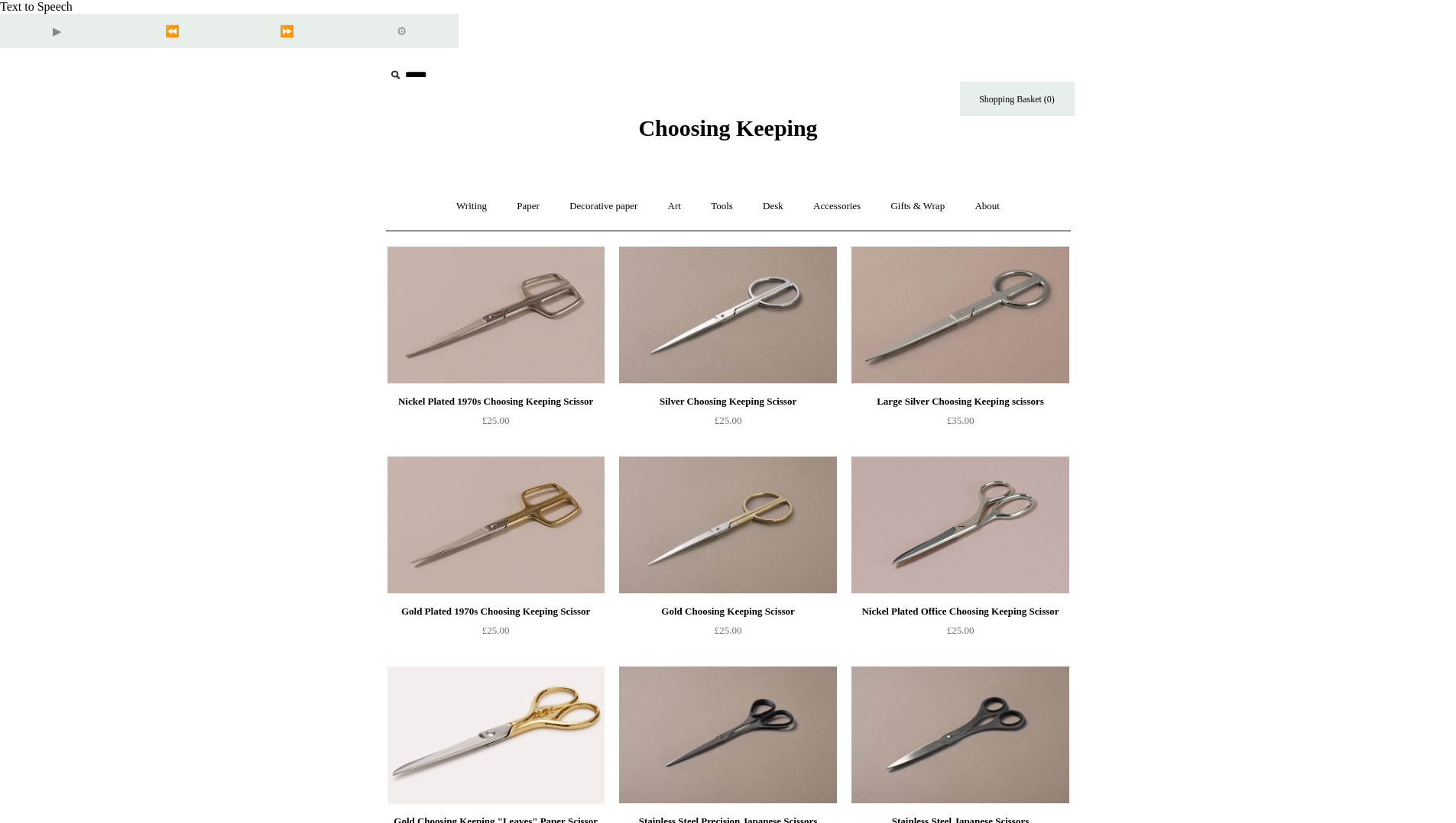
click at [1127, 457] on html "**********" at bounding box center [728, 772] width 1456 height 1544
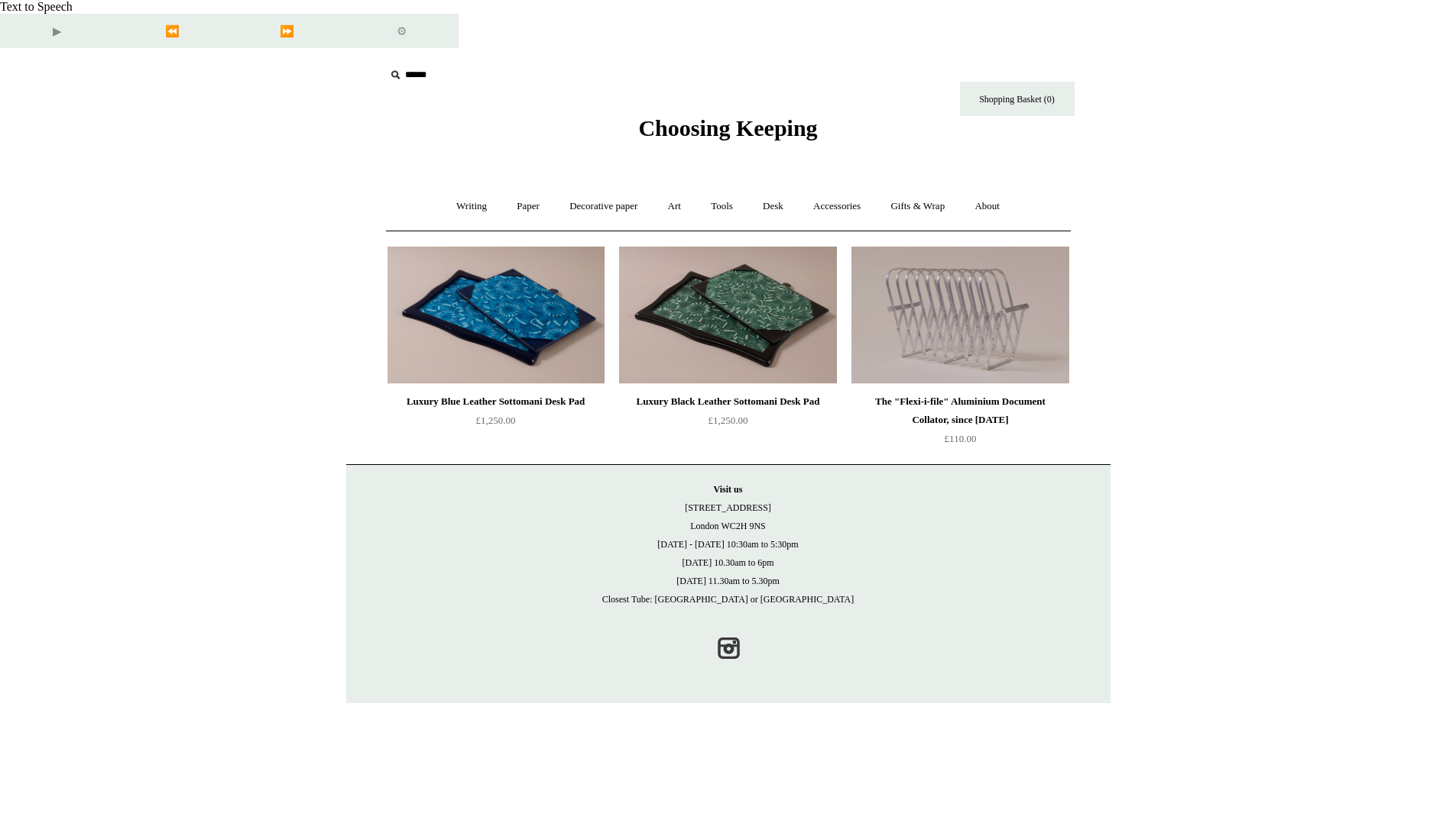
click at [806, 247] on div at bounding box center [728, 316] width 217 height 138
click at [784, 393] on div "Luxury Black Leather Sottomani Desk Pad" at bounding box center [727, 402] width 209 height 18
click at [942, 186] on link "Gifts & Wrap +" at bounding box center [917, 206] width 81 height 41
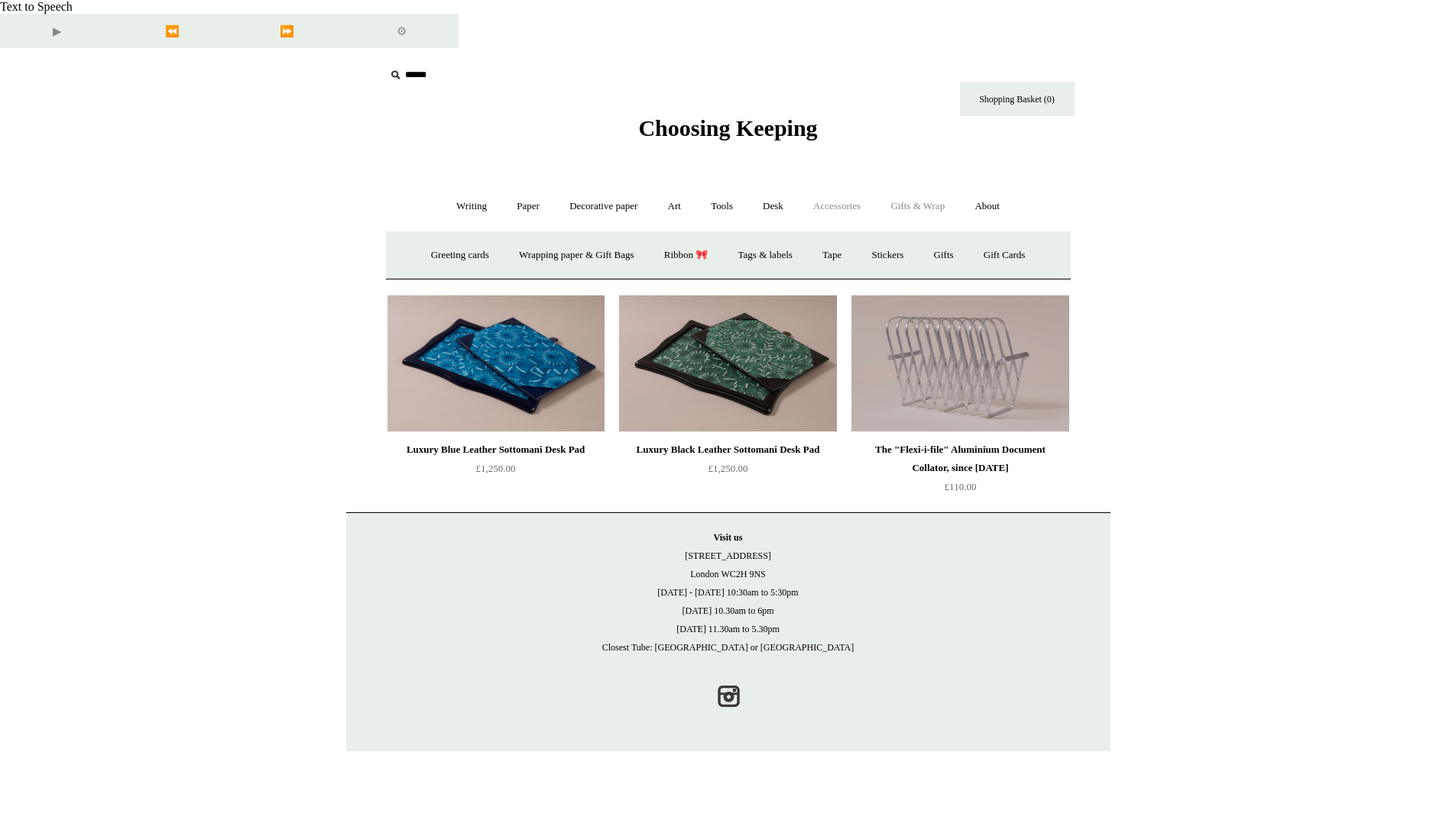
click at [851, 186] on link "Accessories +" at bounding box center [837, 206] width 75 height 41
click at [775, 186] on link "Desk +" at bounding box center [772, 206] width 48 height 41
click at [857, 186] on link "Accessories +" at bounding box center [837, 206] width 75 height 41
click at [460, 235] on link "Personal Accessories +" at bounding box center [468, 255] width 111 height 41
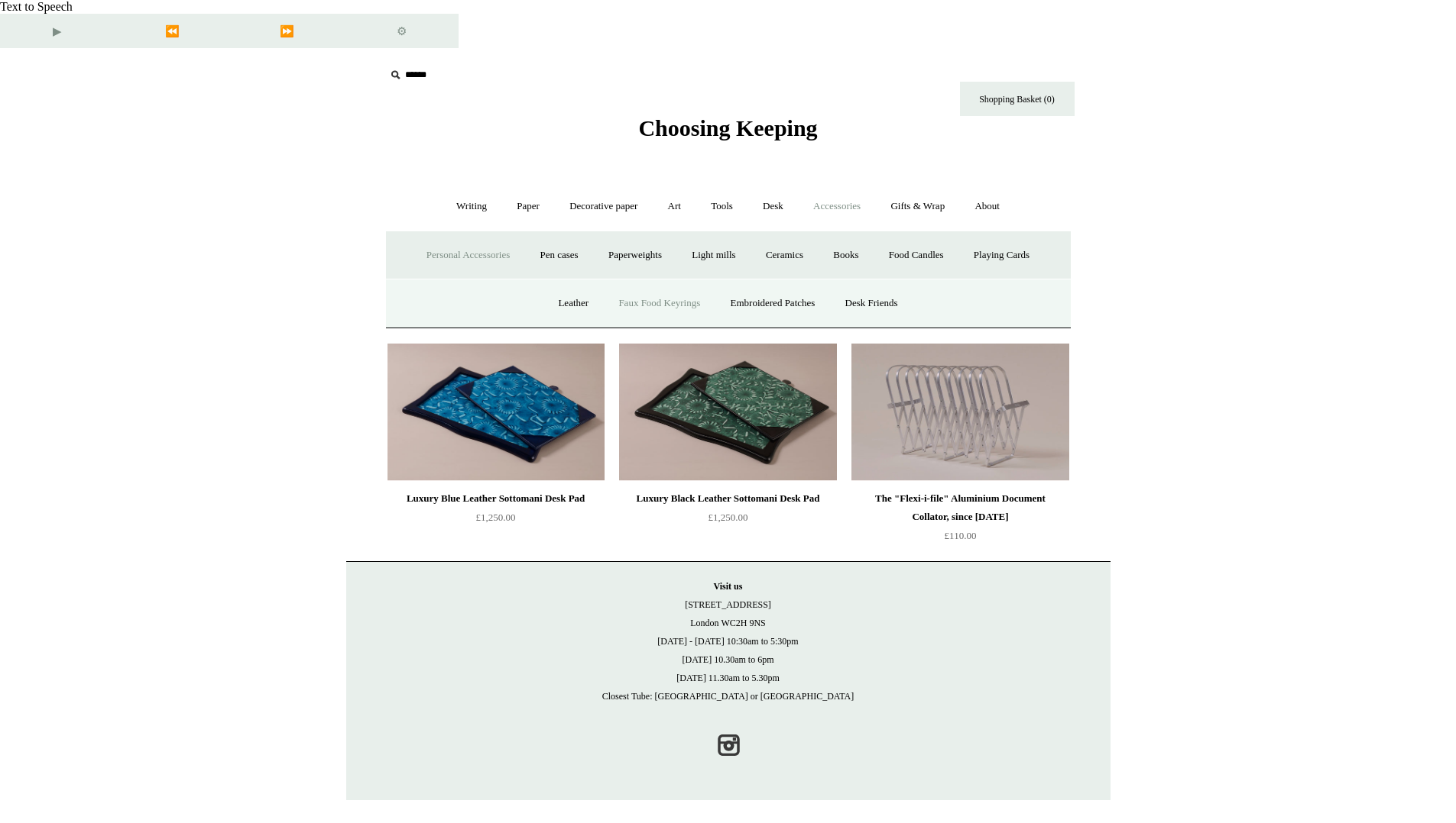
click at [659, 283] on link "Faux Food Keyrings" at bounding box center [659, 303] width 110 height 41
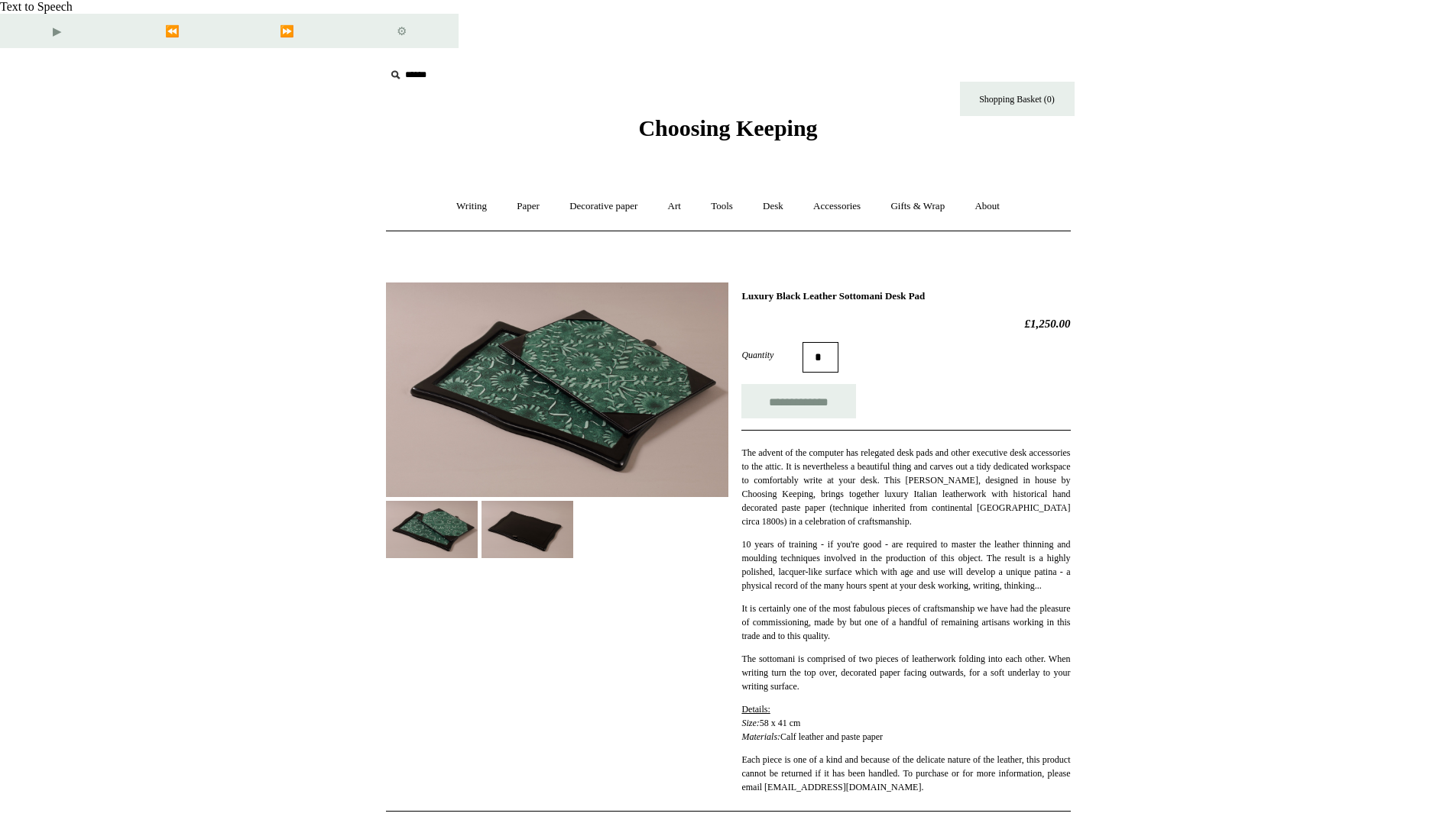
click at [537, 501] on img at bounding box center [527, 529] width 92 height 58
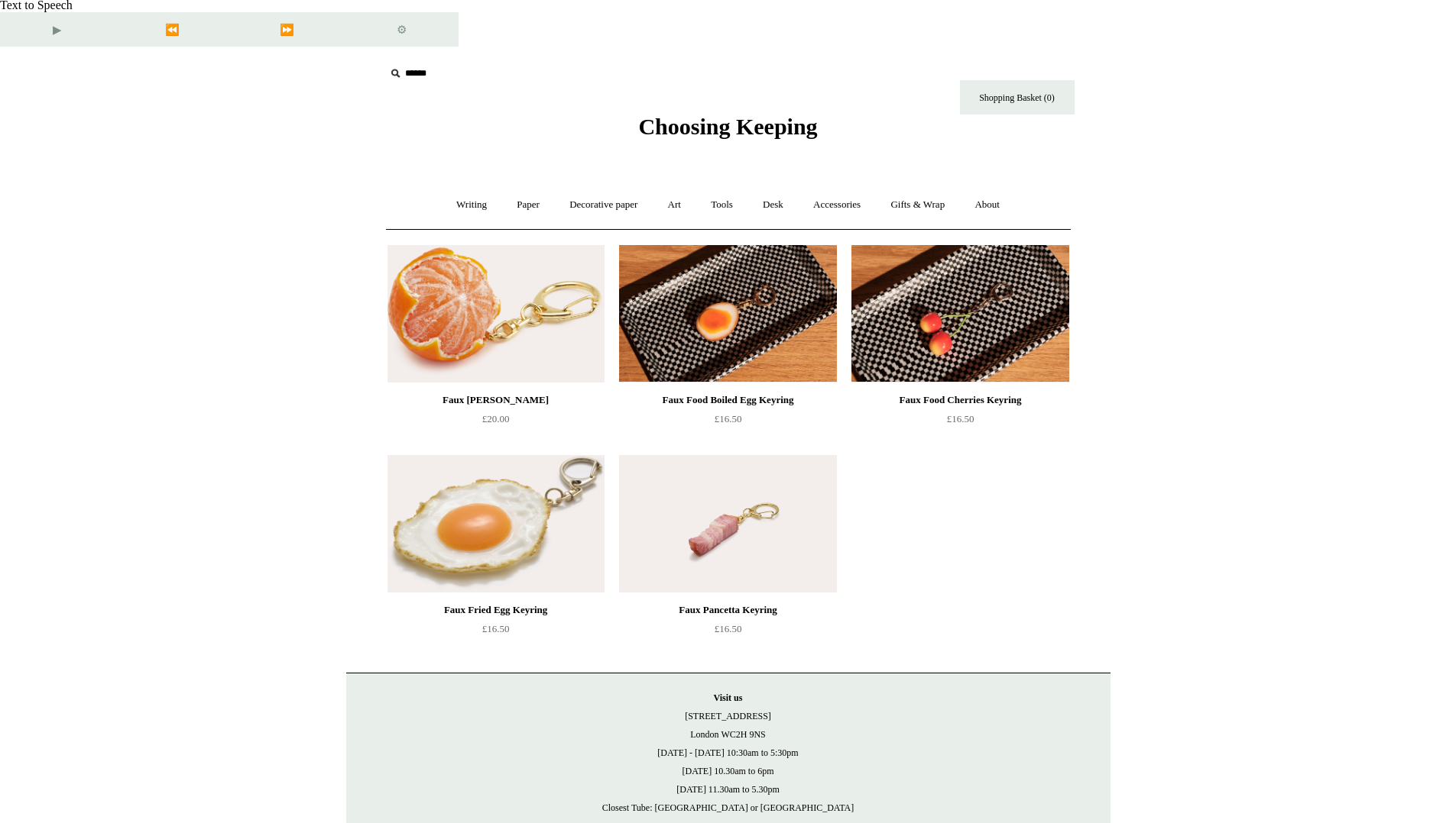
scroll to position [5, 0]
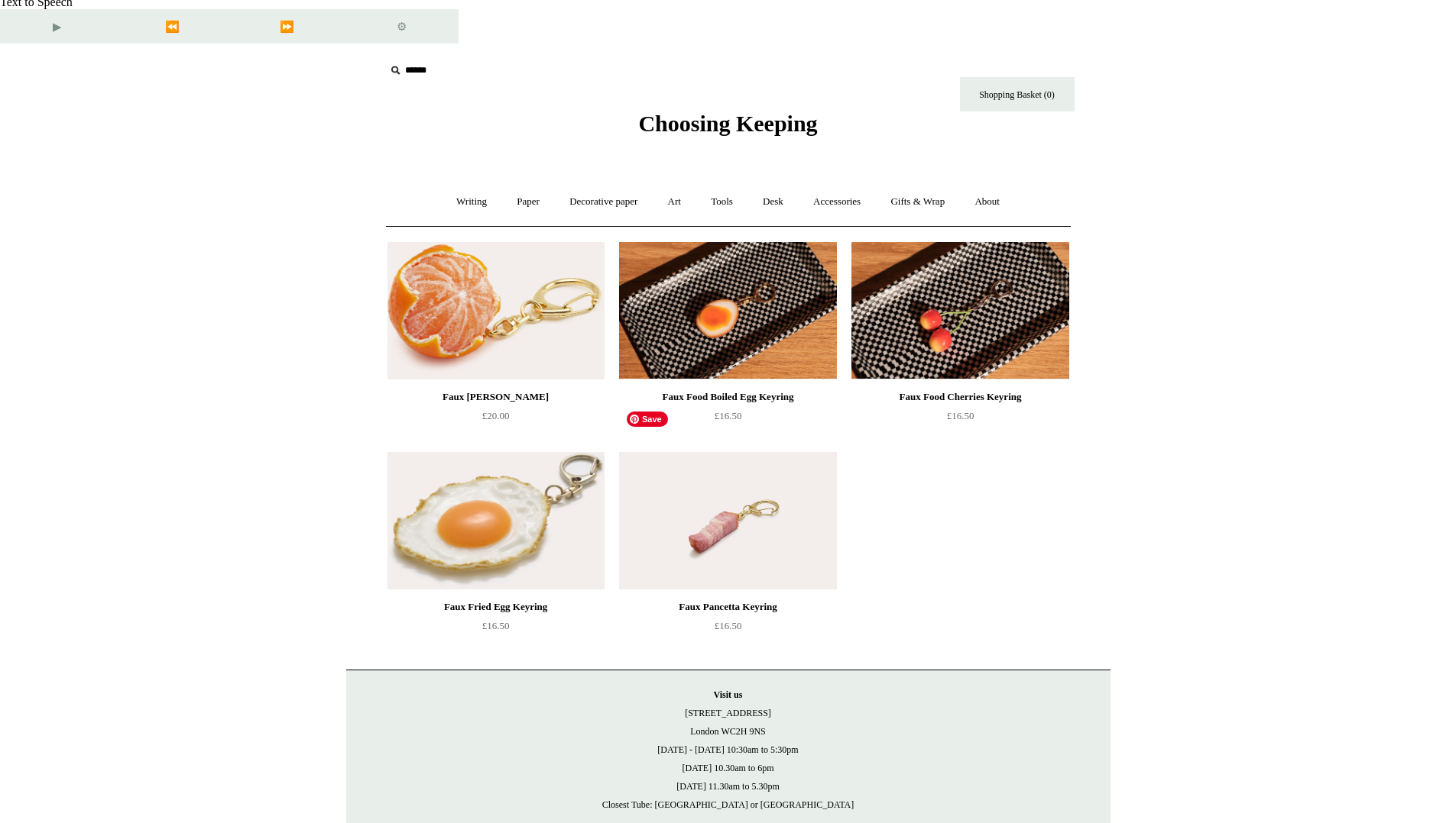
click at [798, 515] on img at bounding box center [728, 522] width 217 height 138
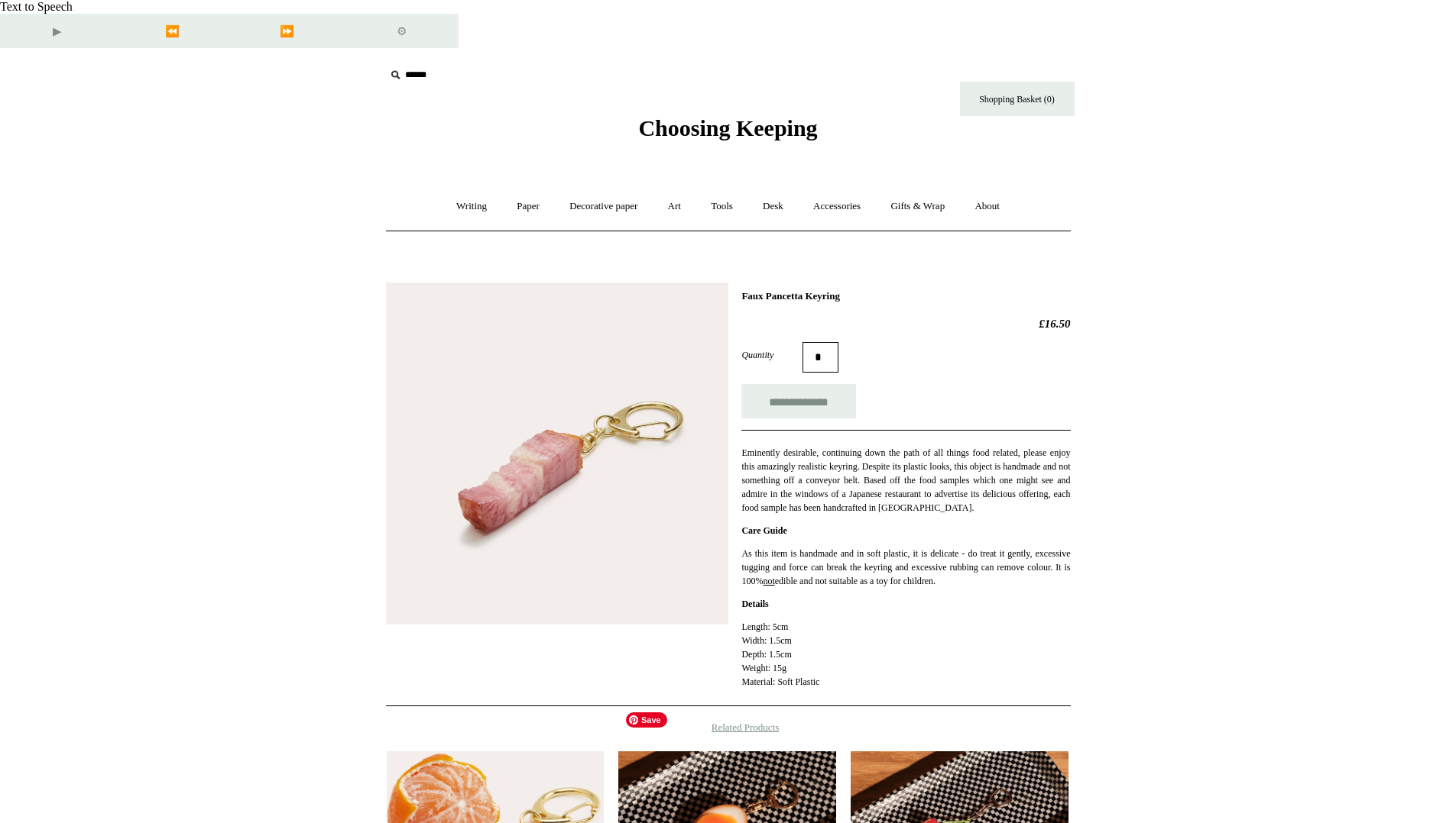
click at [744, 782] on img at bounding box center [727, 820] width 217 height 138
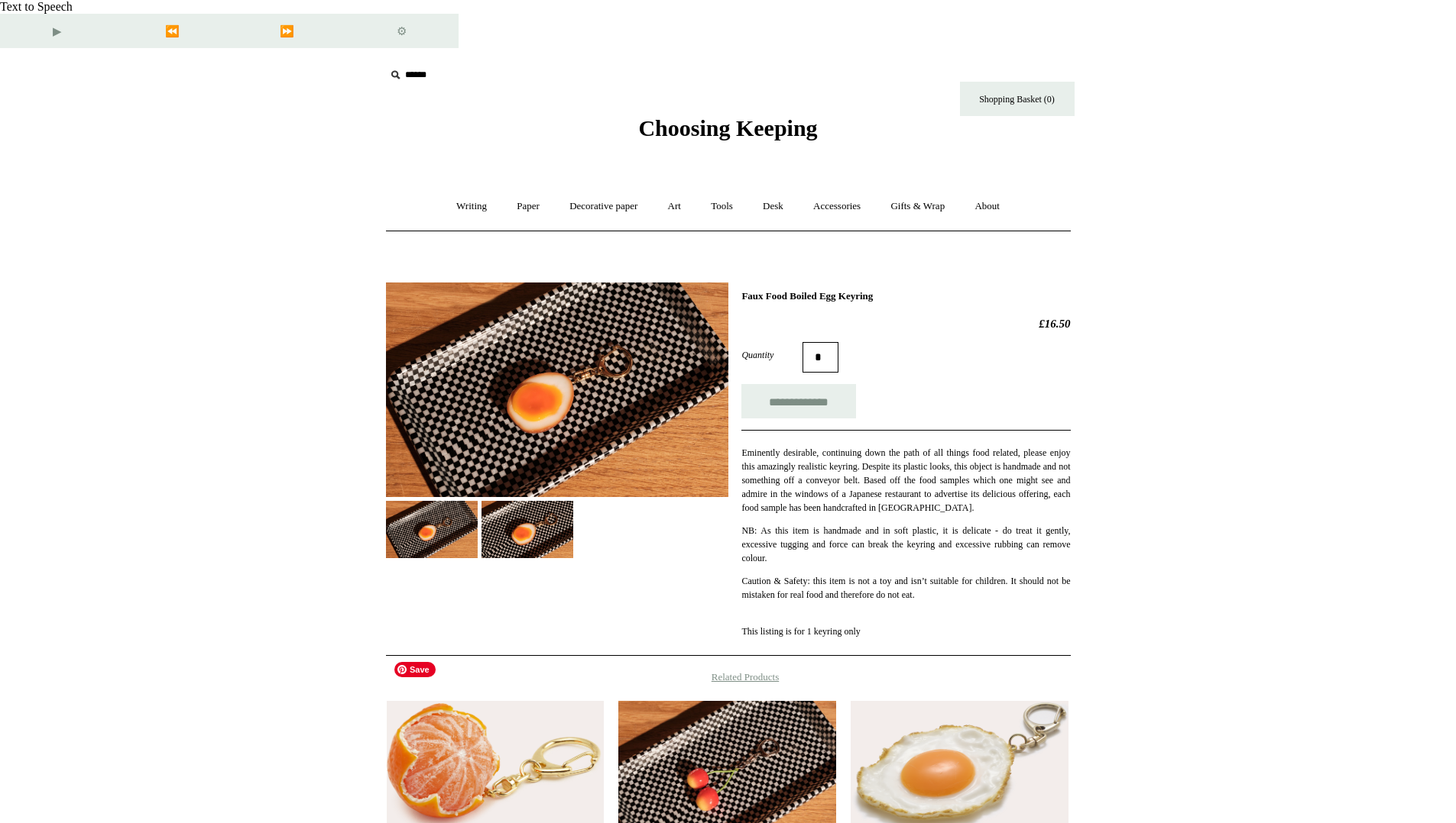
click at [484, 731] on img at bounding box center [495, 770] width 217 height 138
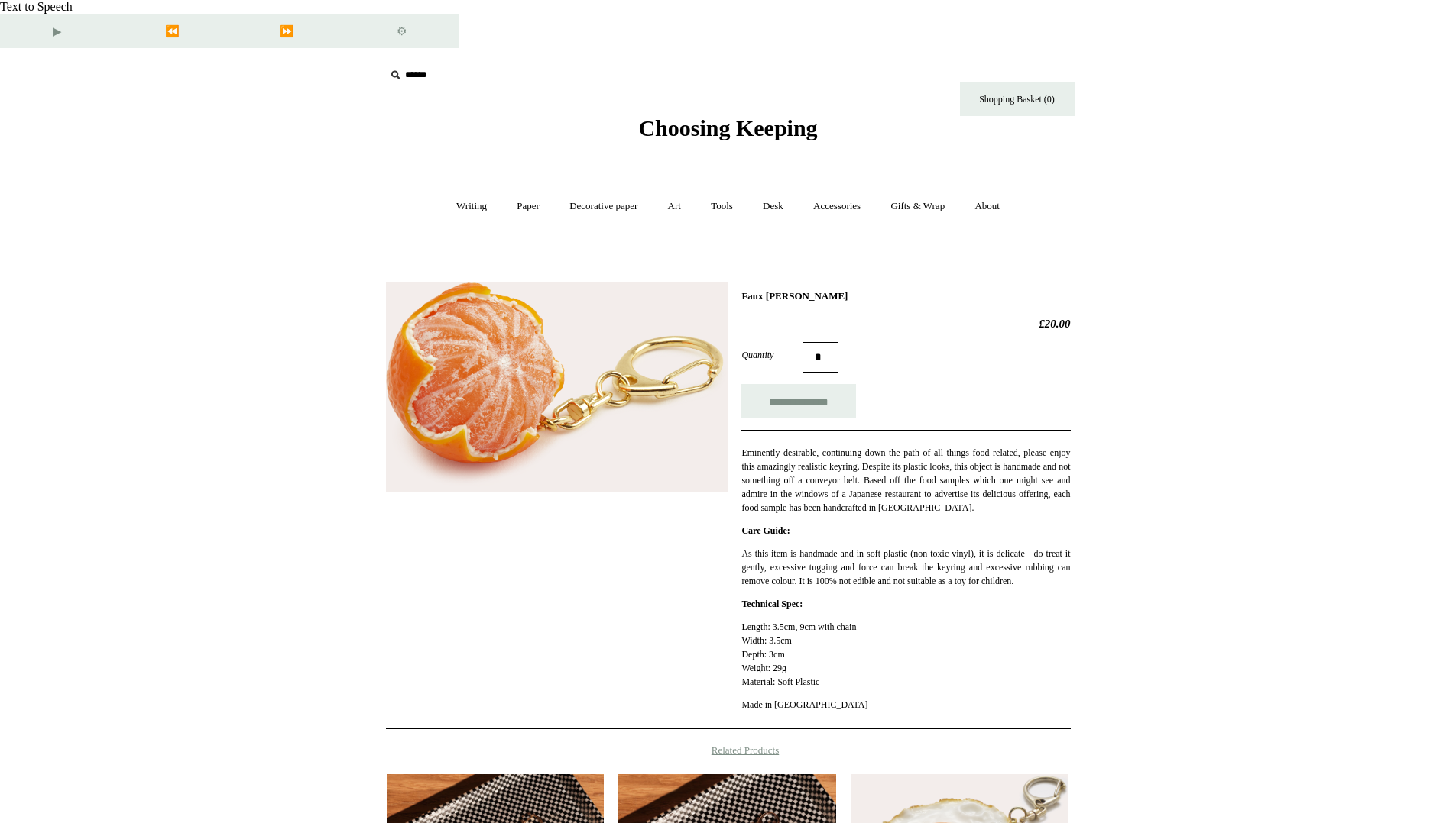
click at [1331, 225] on html "**********" at bounding box center [728, 608] width 1456 height 1216
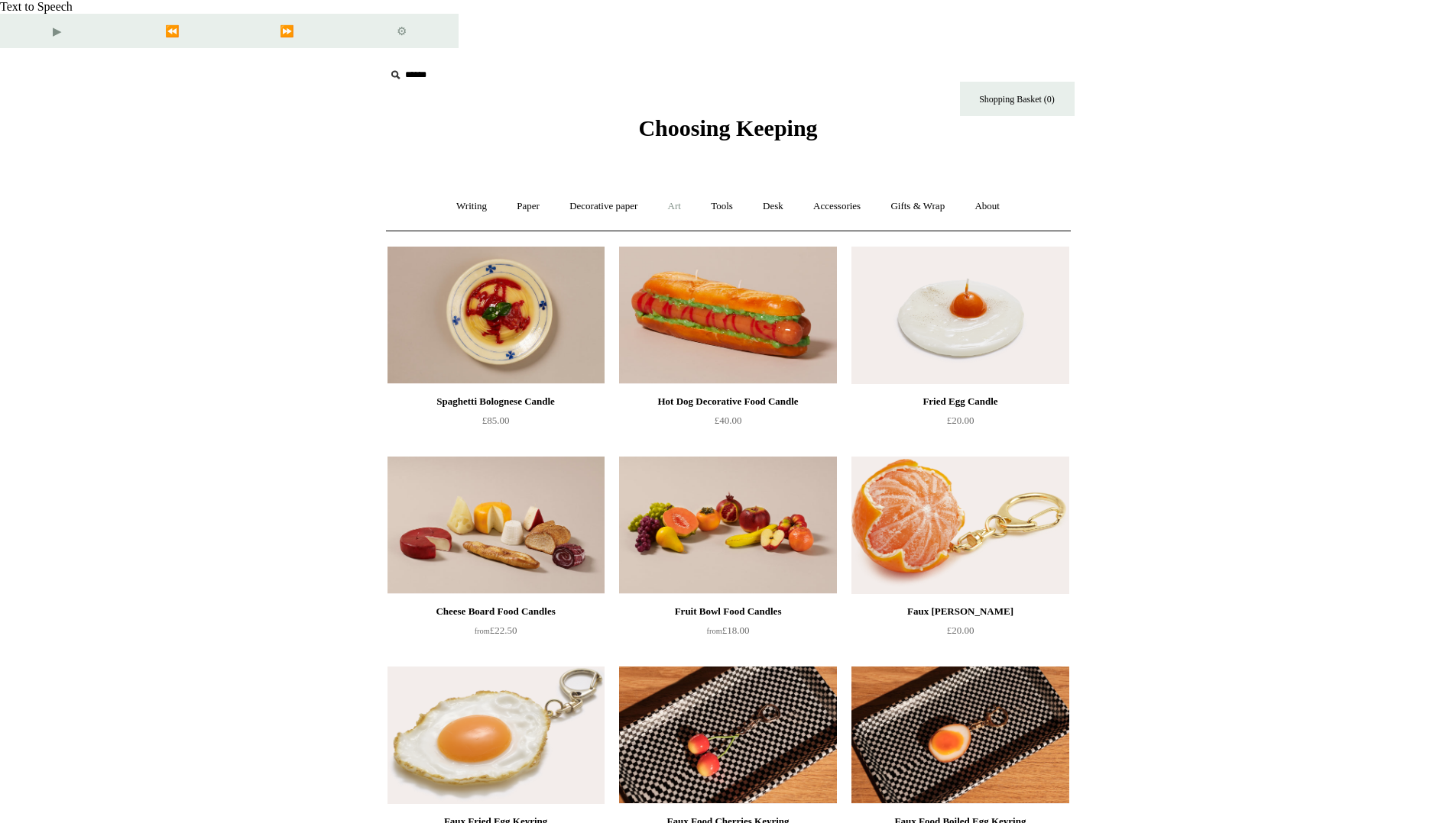
click at [678, 186] on link "Art +" at bounding box center [674, 206] width 41 height 41
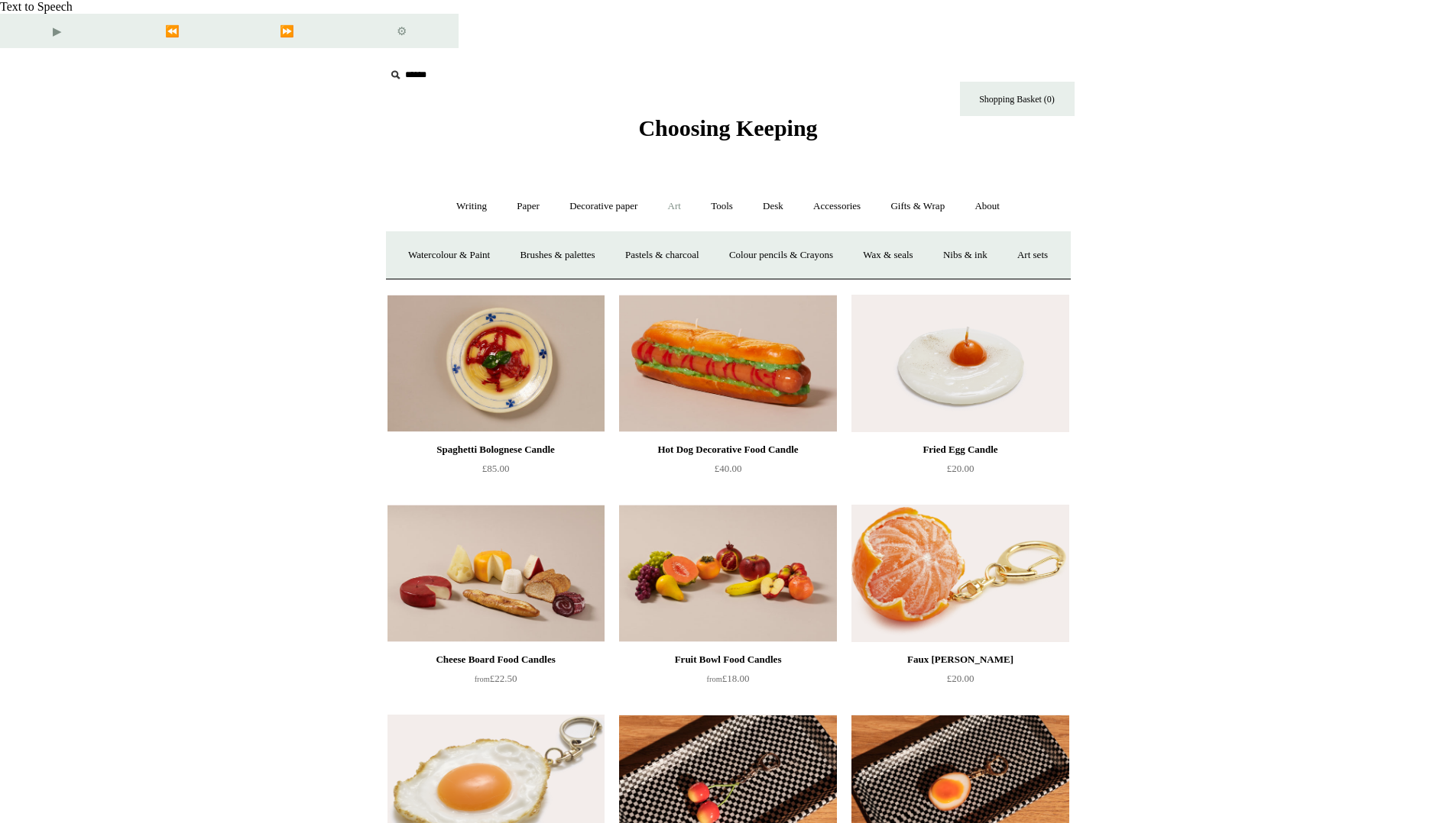
click at [678, 186] on link "Art -" at bounding box center [674, 206] width 41 height 41
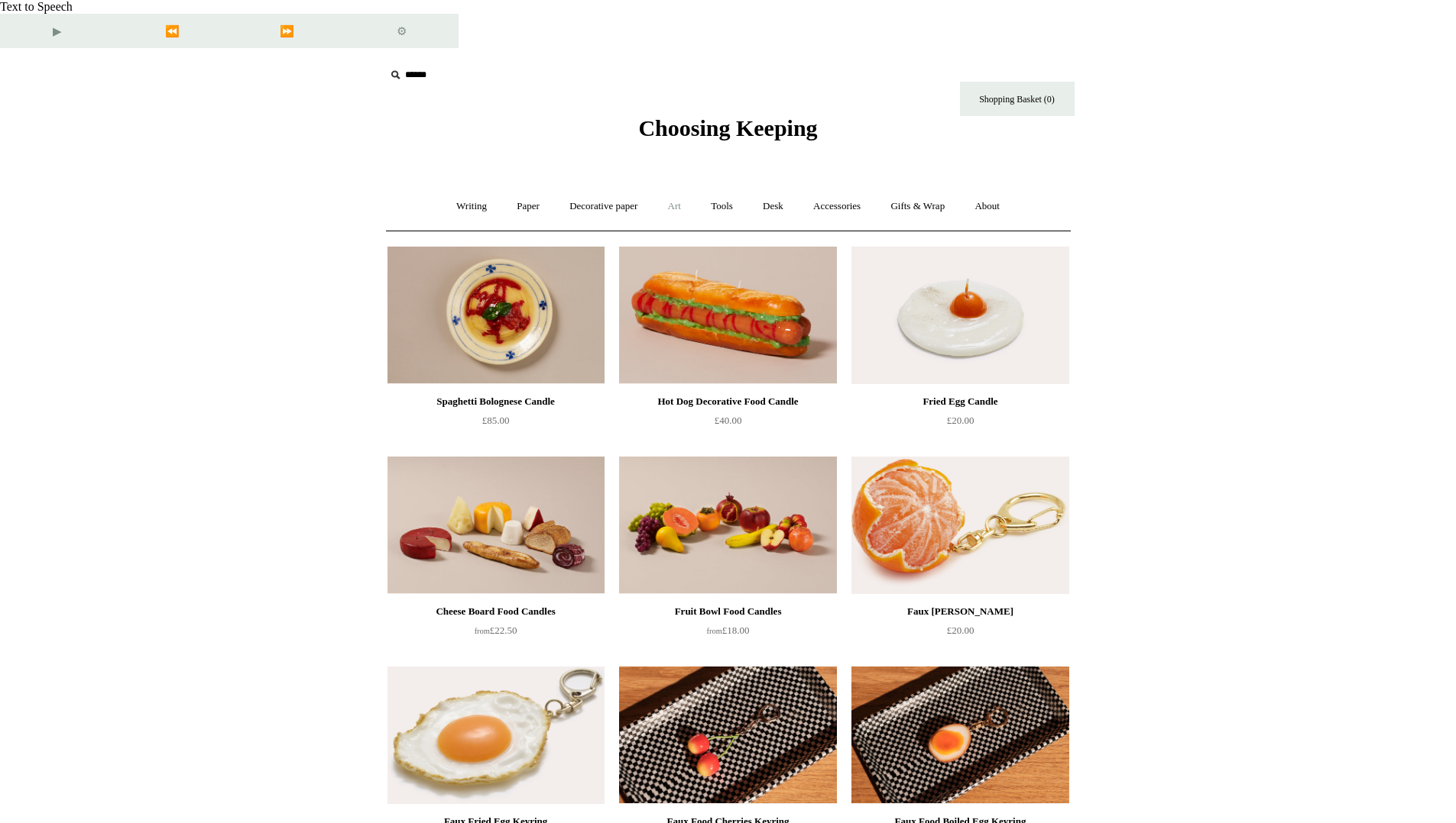
click at [678, 186] on link "Art +" at bounding box center [674, 206] width 41 height 41
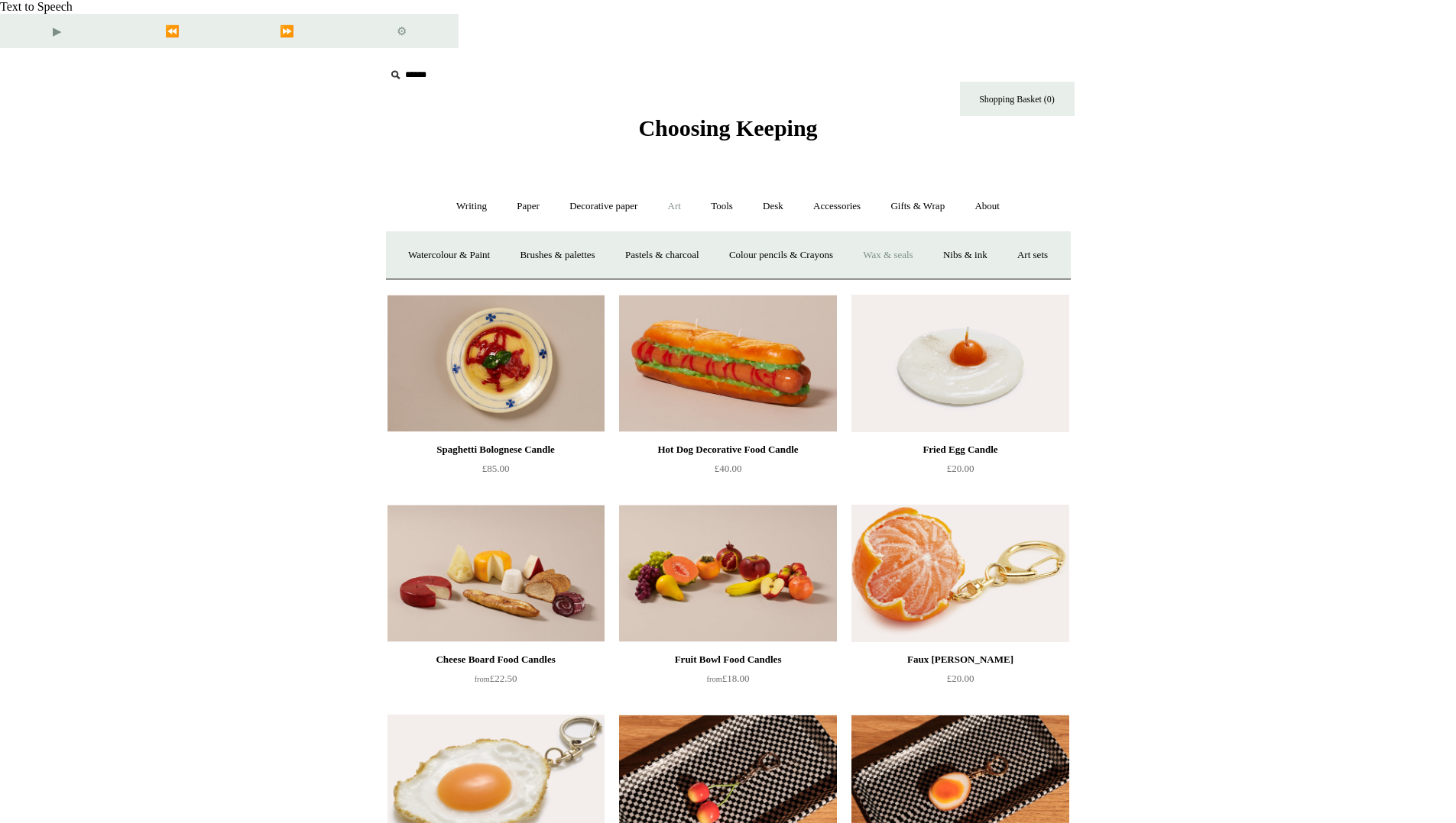
click at [927, 235] on link "Wax & seals" at bounding box center [888, 255] width 78 height 41
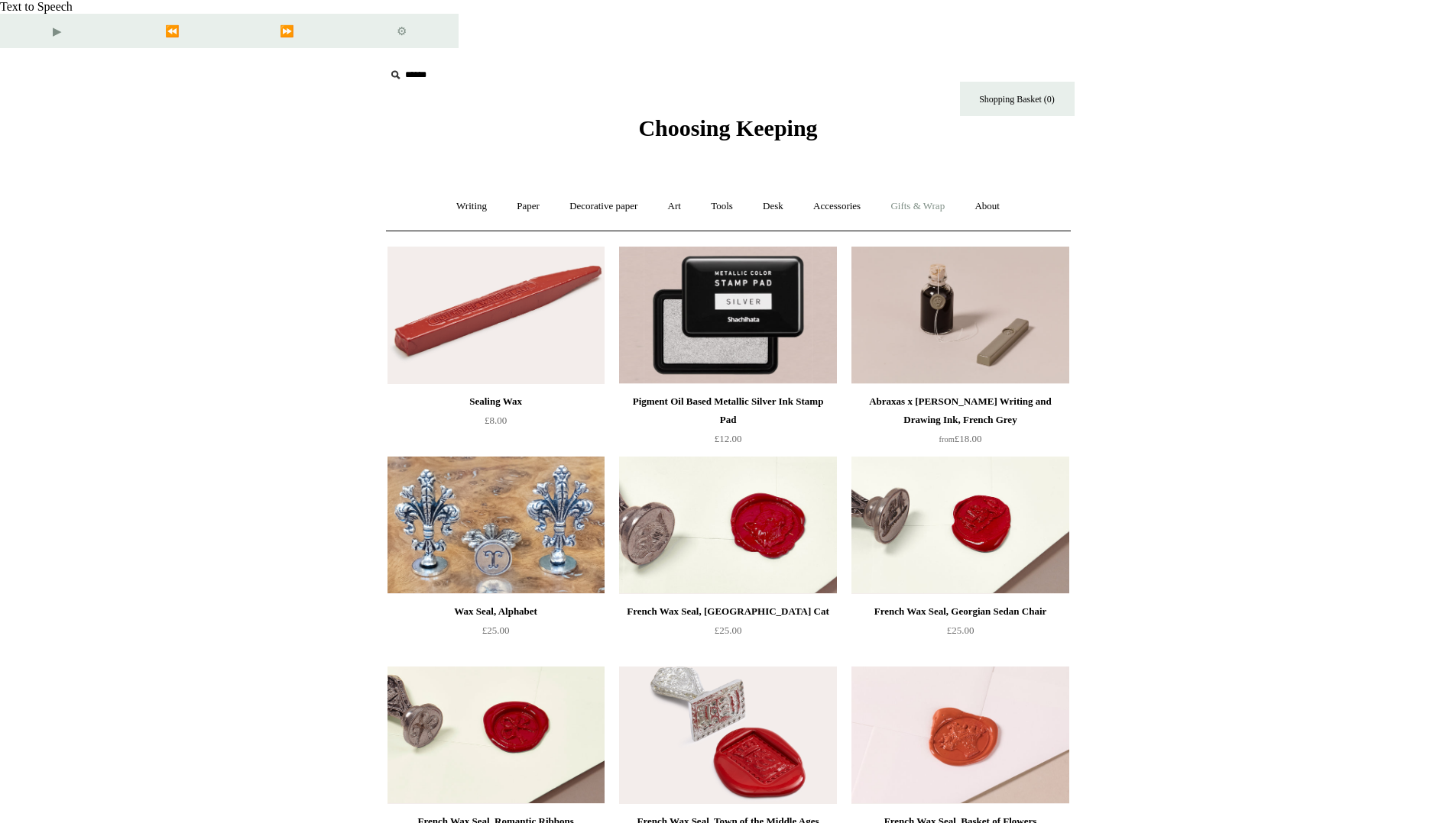
click at [924, 186] on link "Gifts & Wrap +" at bounding box center [917, 206] width 81 height 41
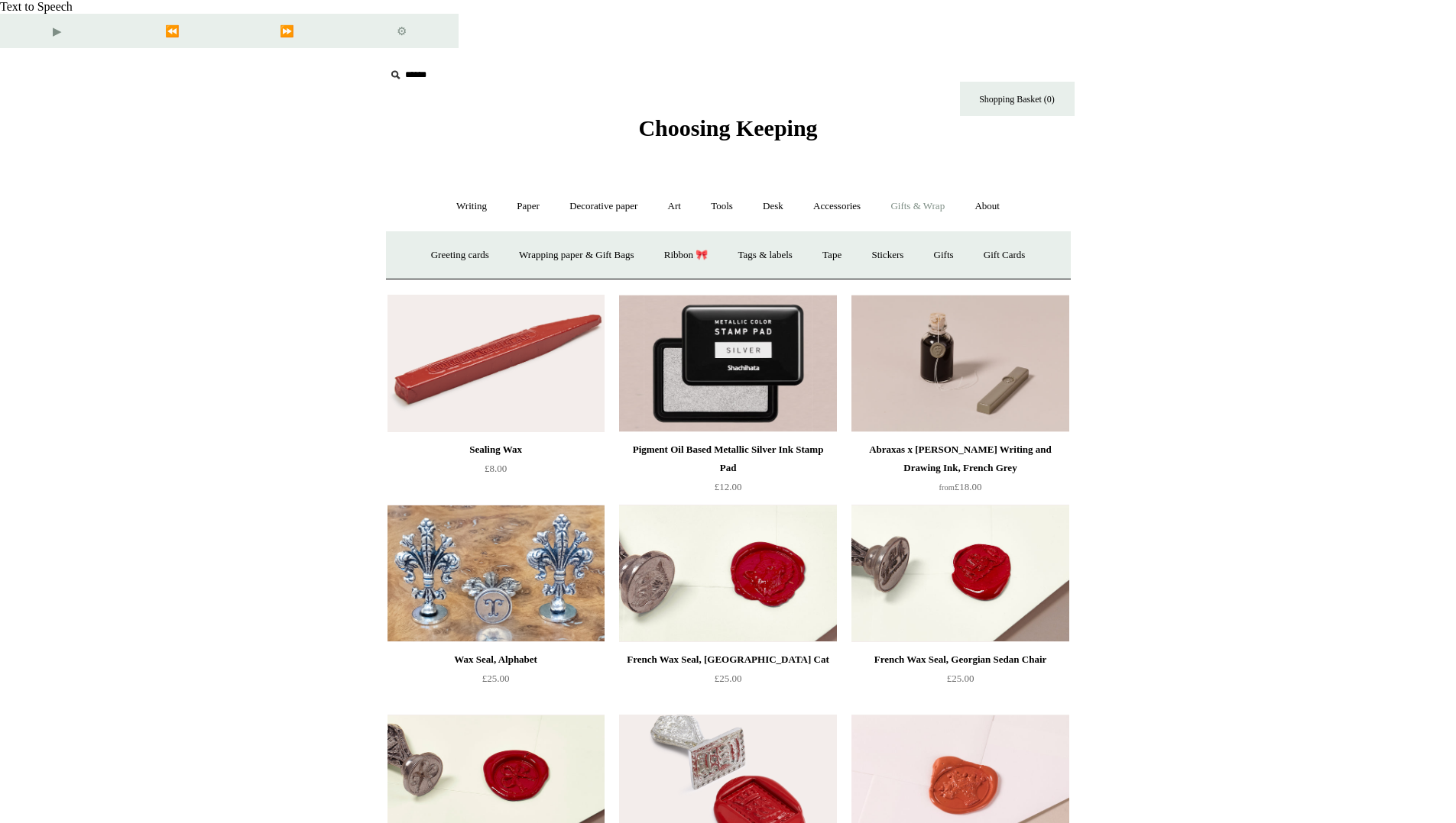
click at [931, 186] on link "Gifts & Wrap -" at bounding box center [917, 206] width 81 height 41
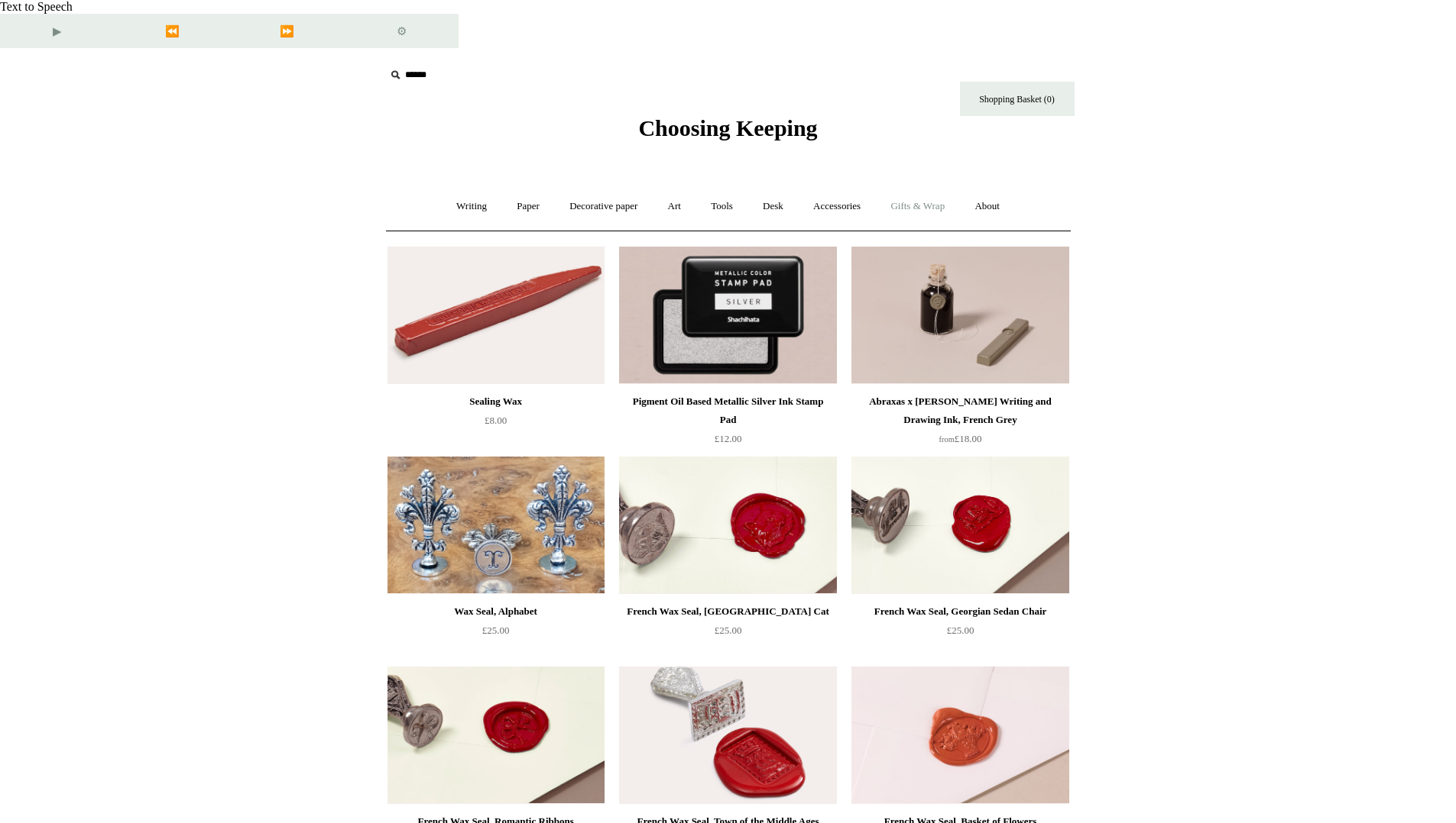
click at [931, 186] on link "Gifts & Wrap +" at bounding box center [917, 206] width 81 height 41
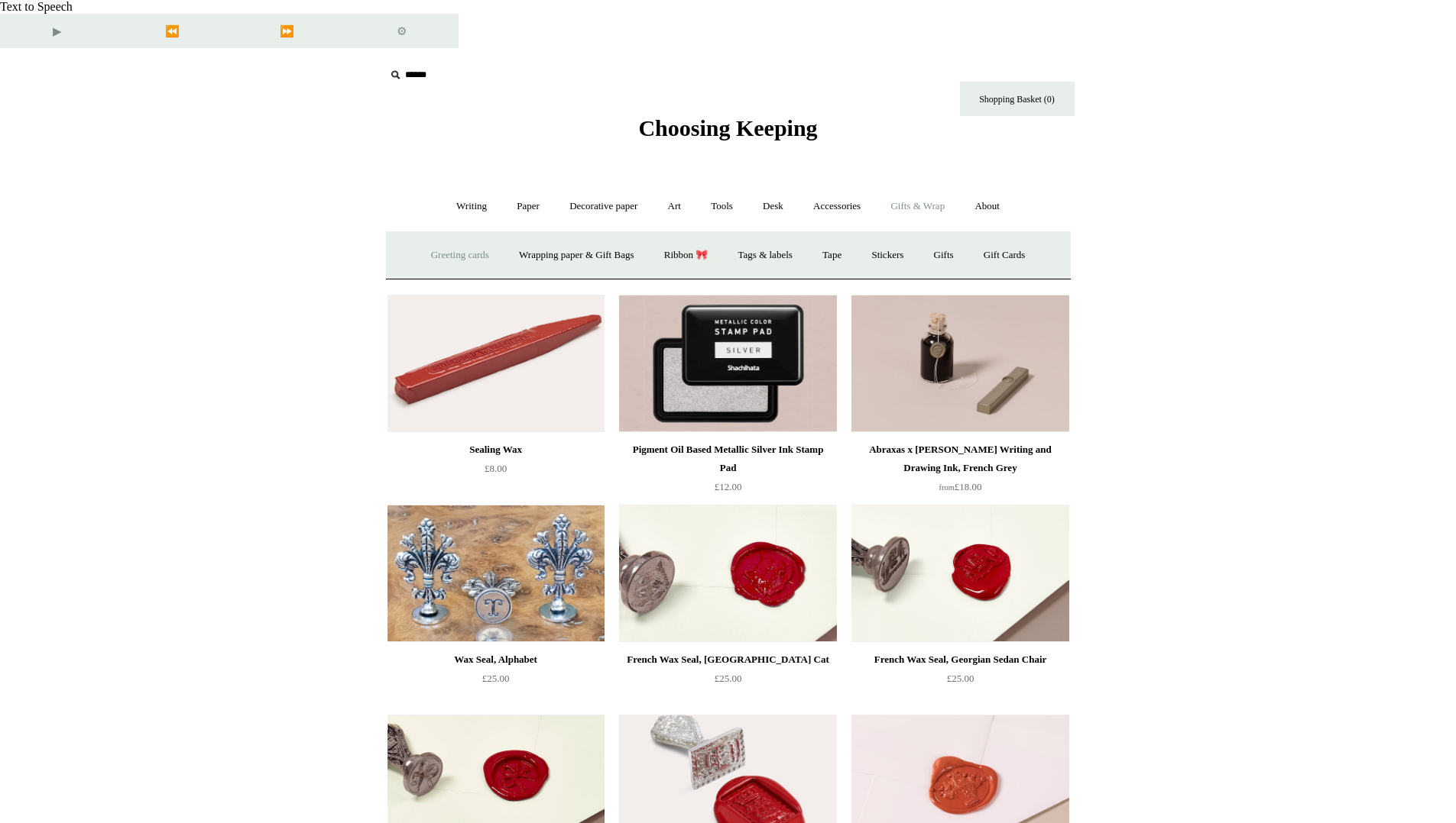
click at [434, 235] on link "Greeting cards +" at bounding box center [459, 255] width 86 height 41
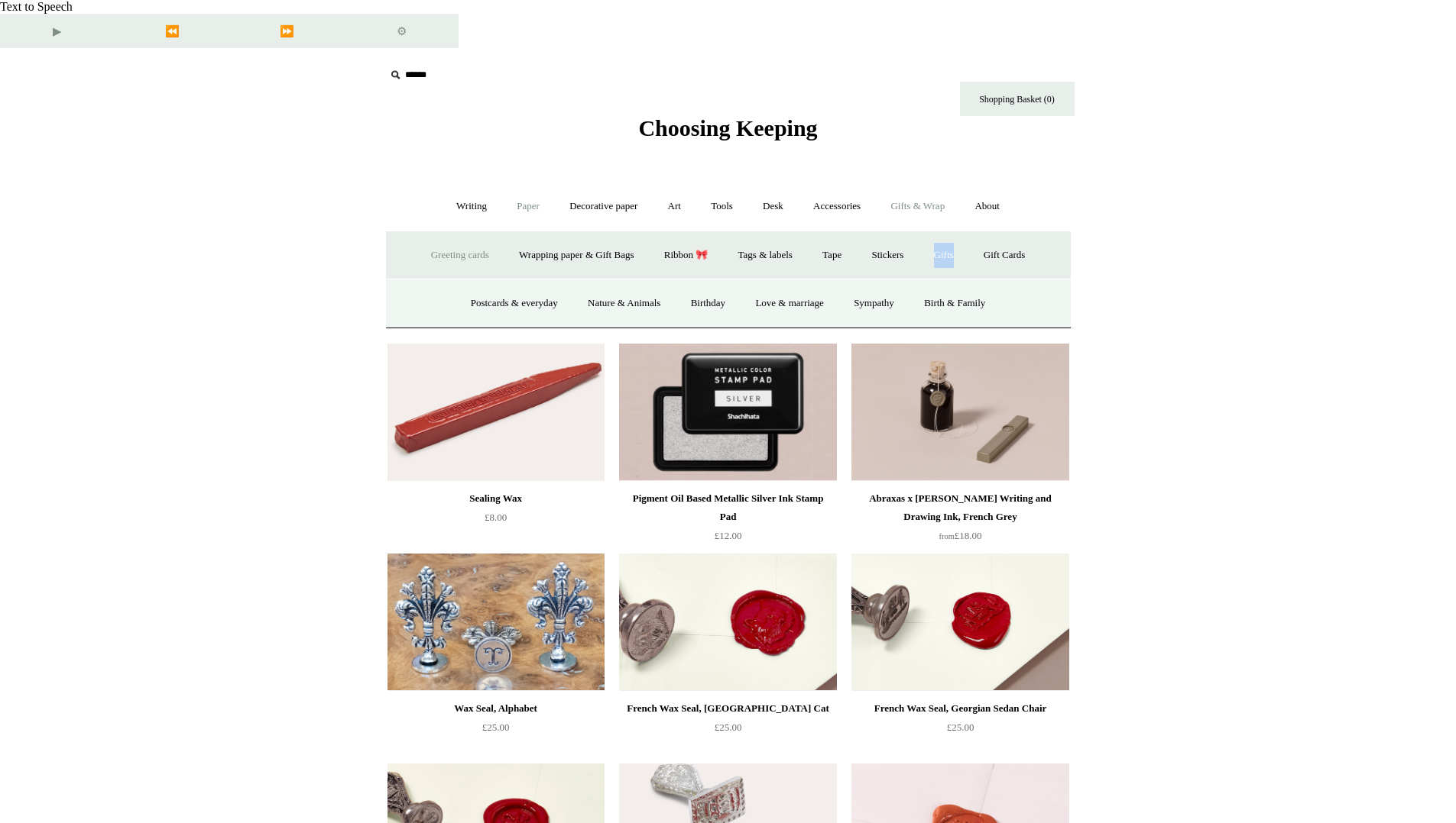
click at [511, 186] on link "Paper +" at bounding box center [528, 206] width 50 height 41
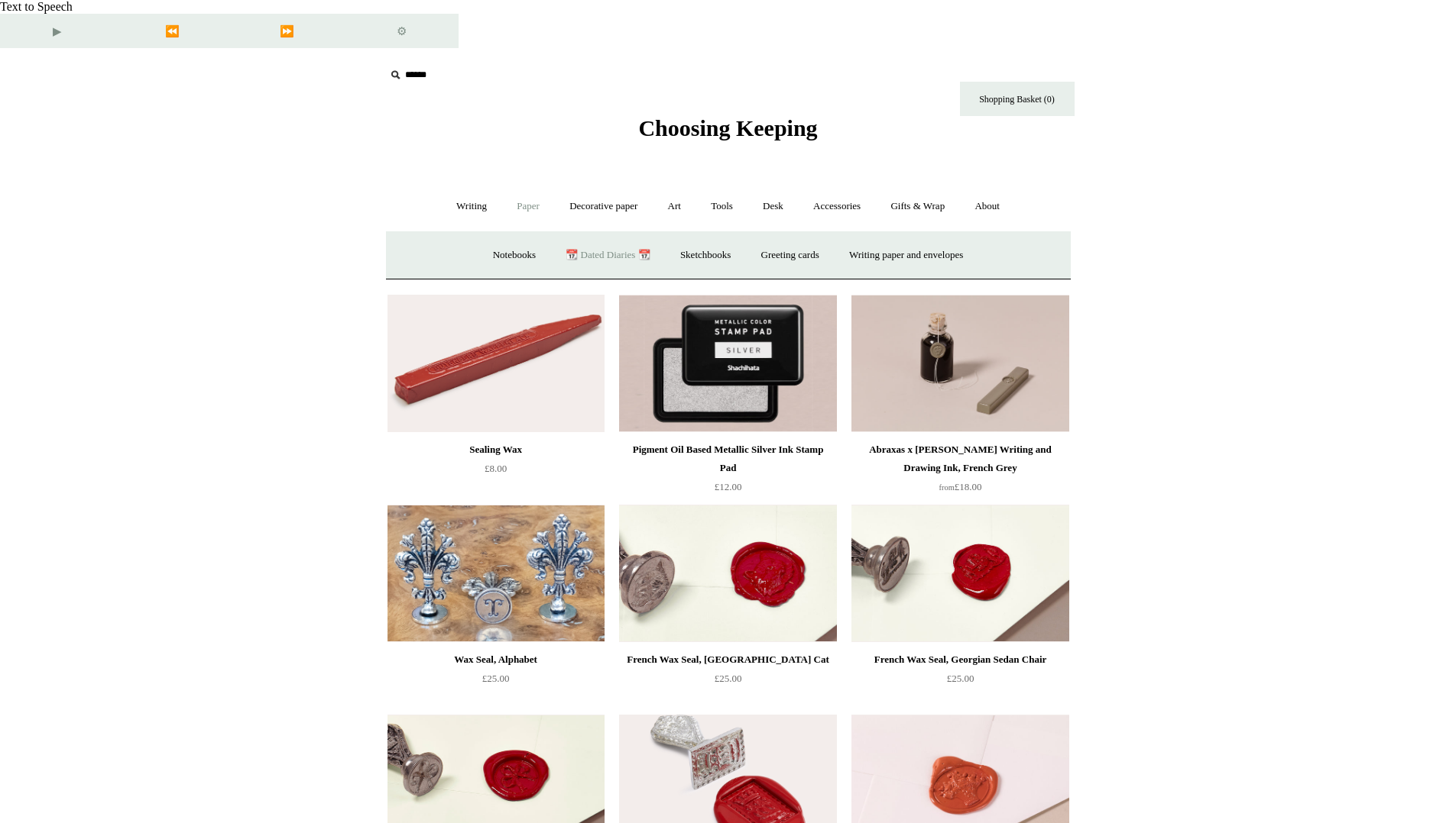
click at [596, 235] on link "📆 Dated Diaries 📆" at bounding box center [608, 255] width 112 height 41
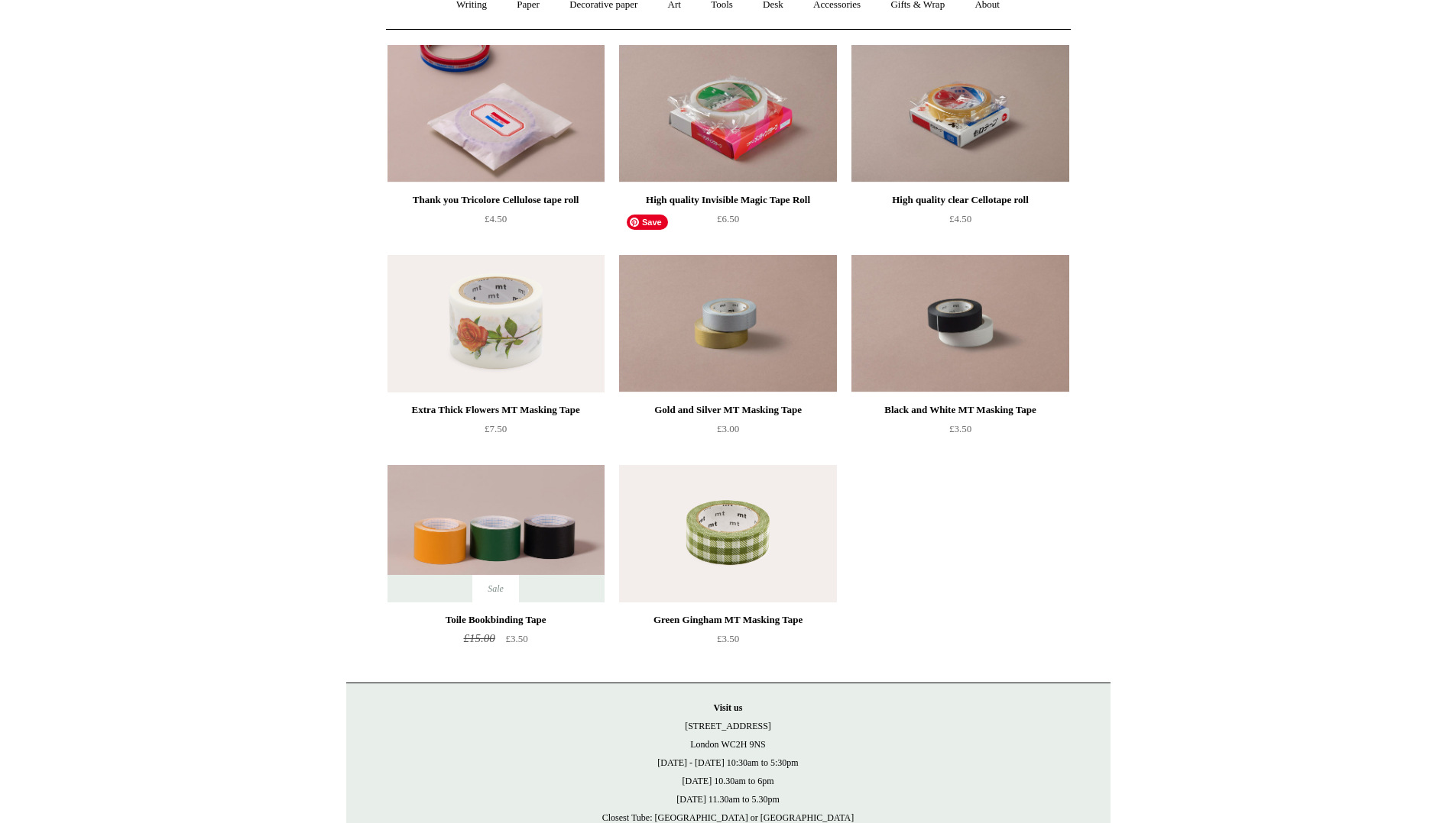
scroll to position [207, 0]
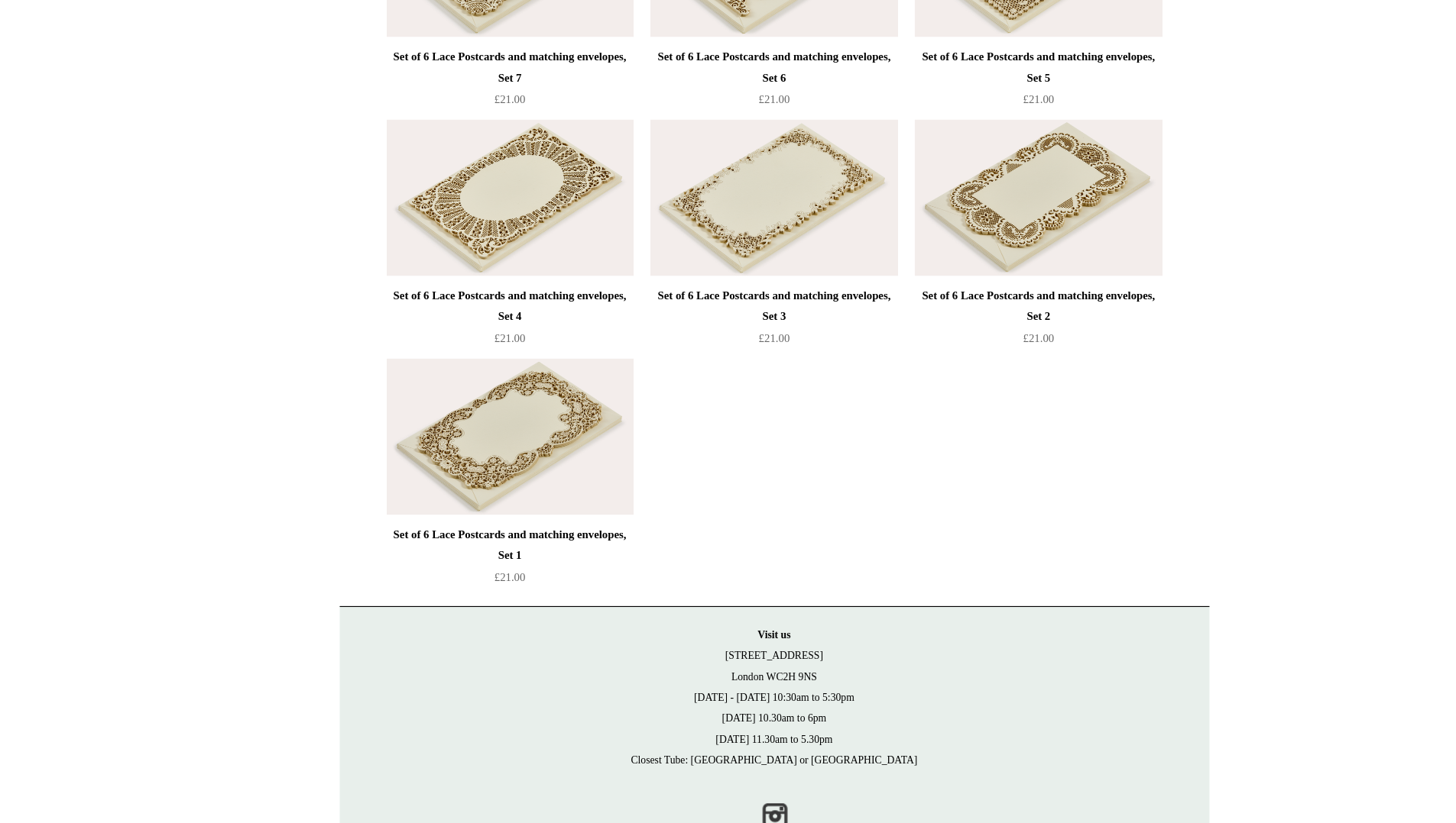
scroll to position [6554, 0]
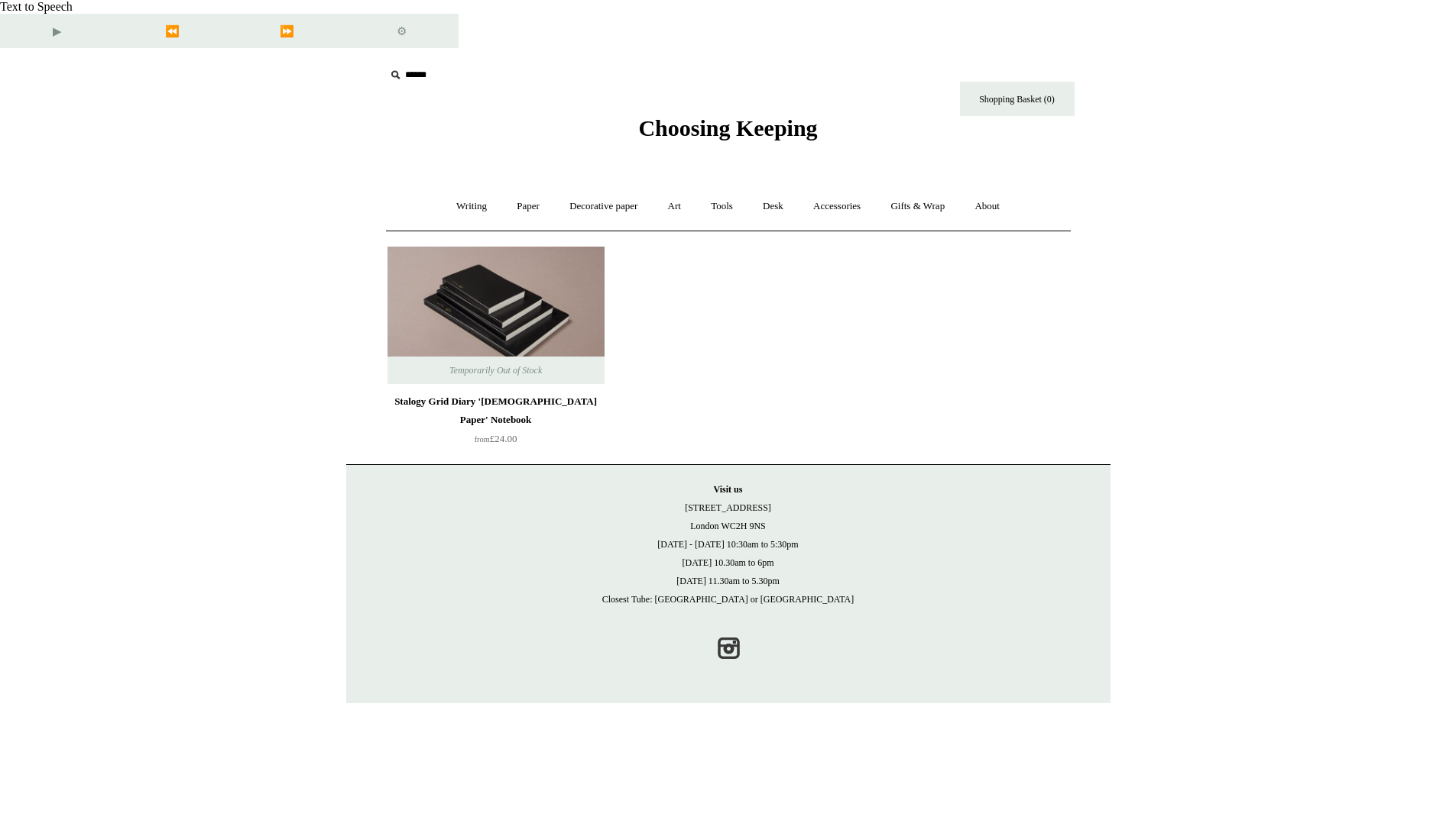
click at [504, 393] on div "Stalogy Grid Diary '[DEMOGRAPHIC_DATA] Paper' Notebook" at bounding box center [495, 411] width 209 height 37
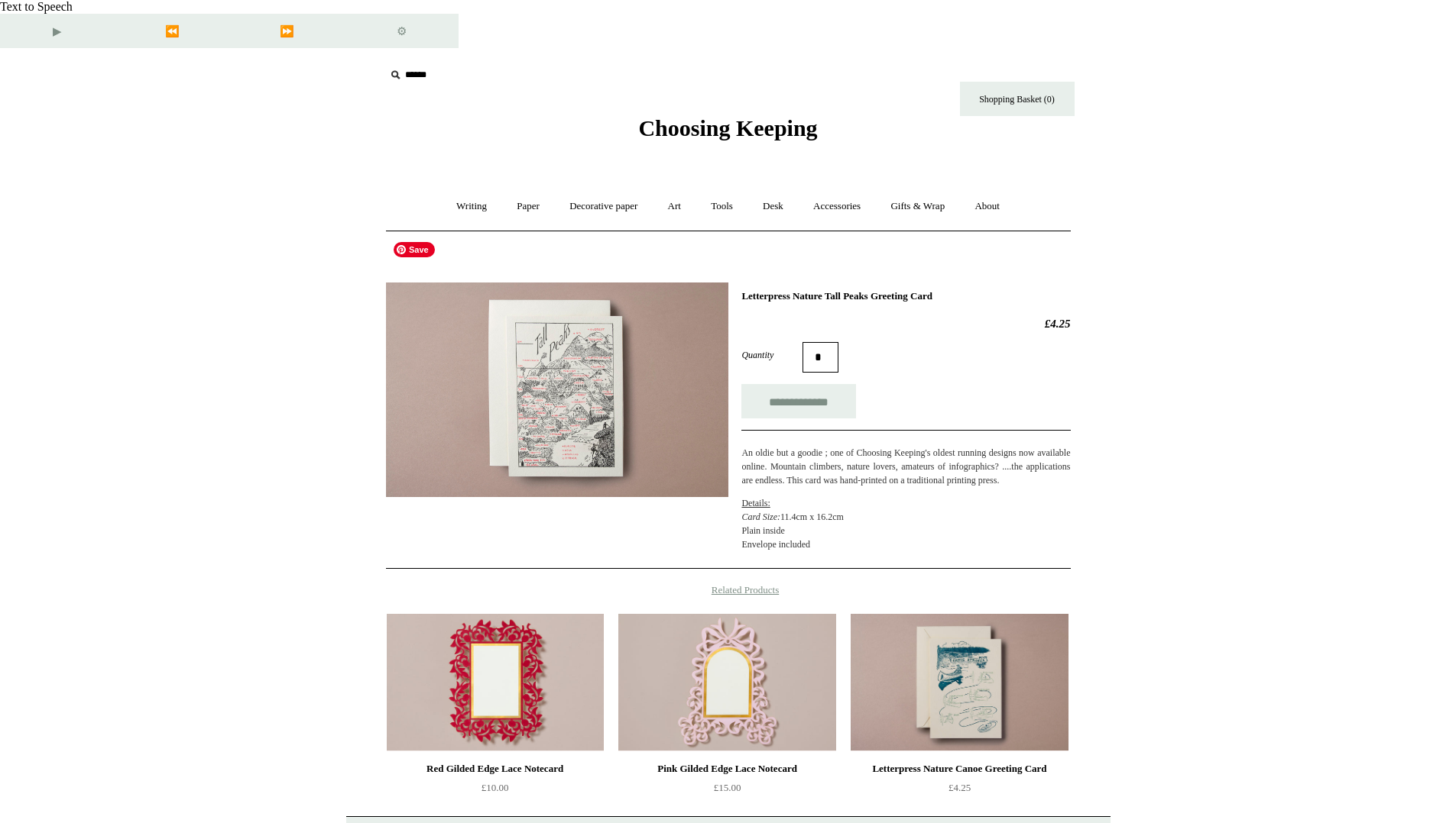
click at [529, 334] on img at bounding box center [557, 389] width 342 height 214
